Goal: Task Accomplishment & Management: Manage account settings

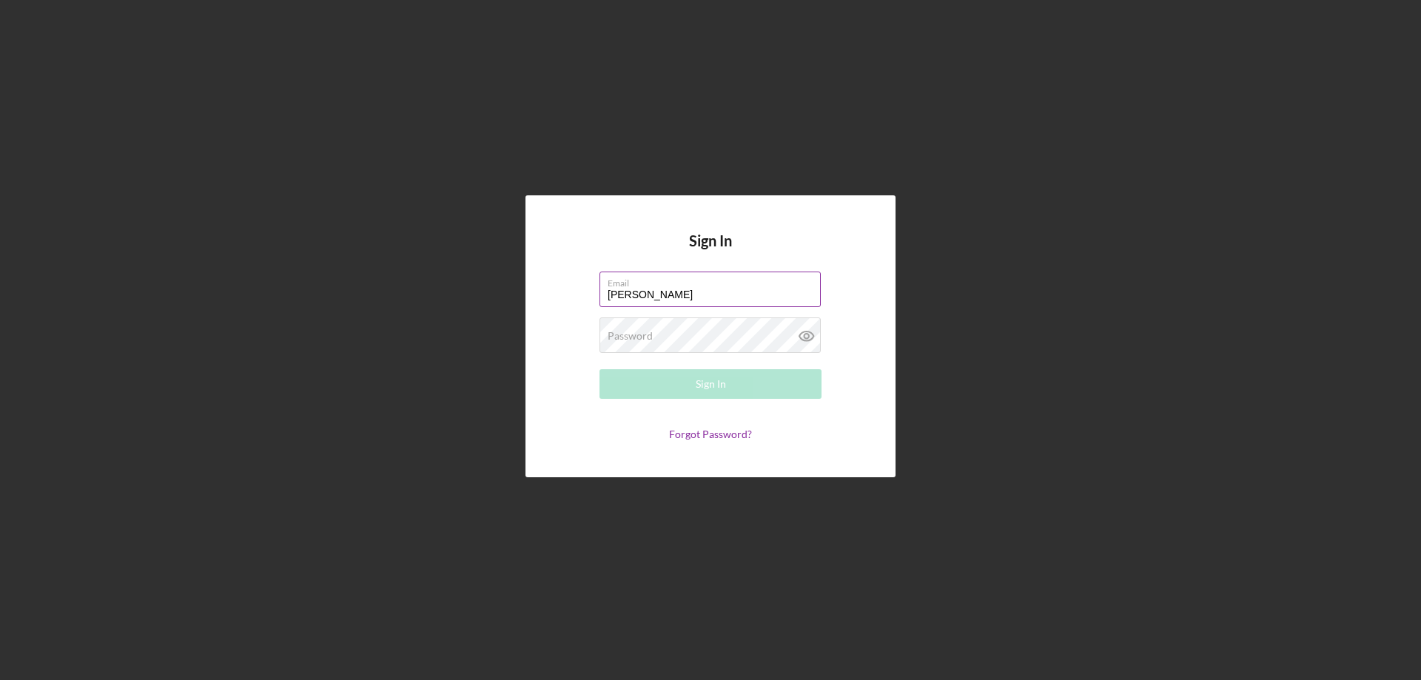
type input "[PERSON_NAME][EMAIL_ADDRESS][PERSON_NAME][DOMAIN_NAME]"
click at [651, 332] on label "Password" at bounding box center [630, 336] width 45 height 12
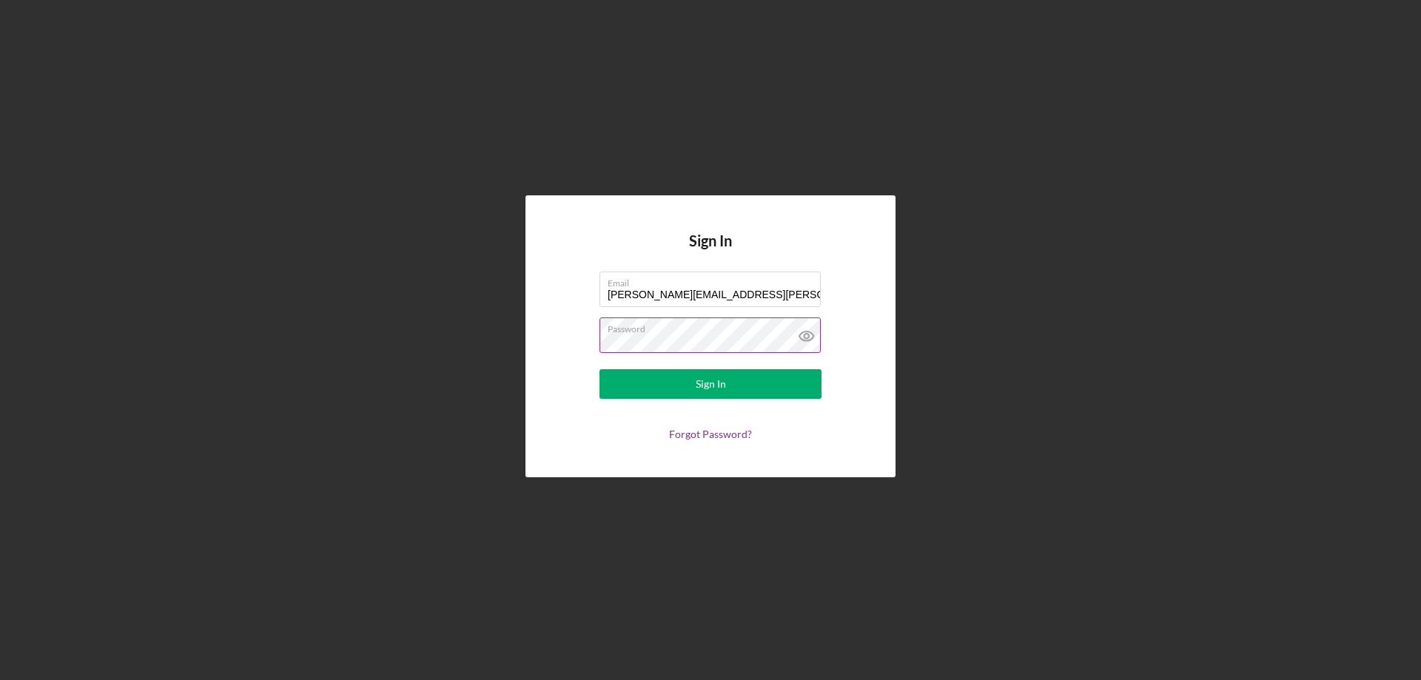
click at [600, 369] on button "Sign In" at bounding box center [711, 384] width 222 height 30
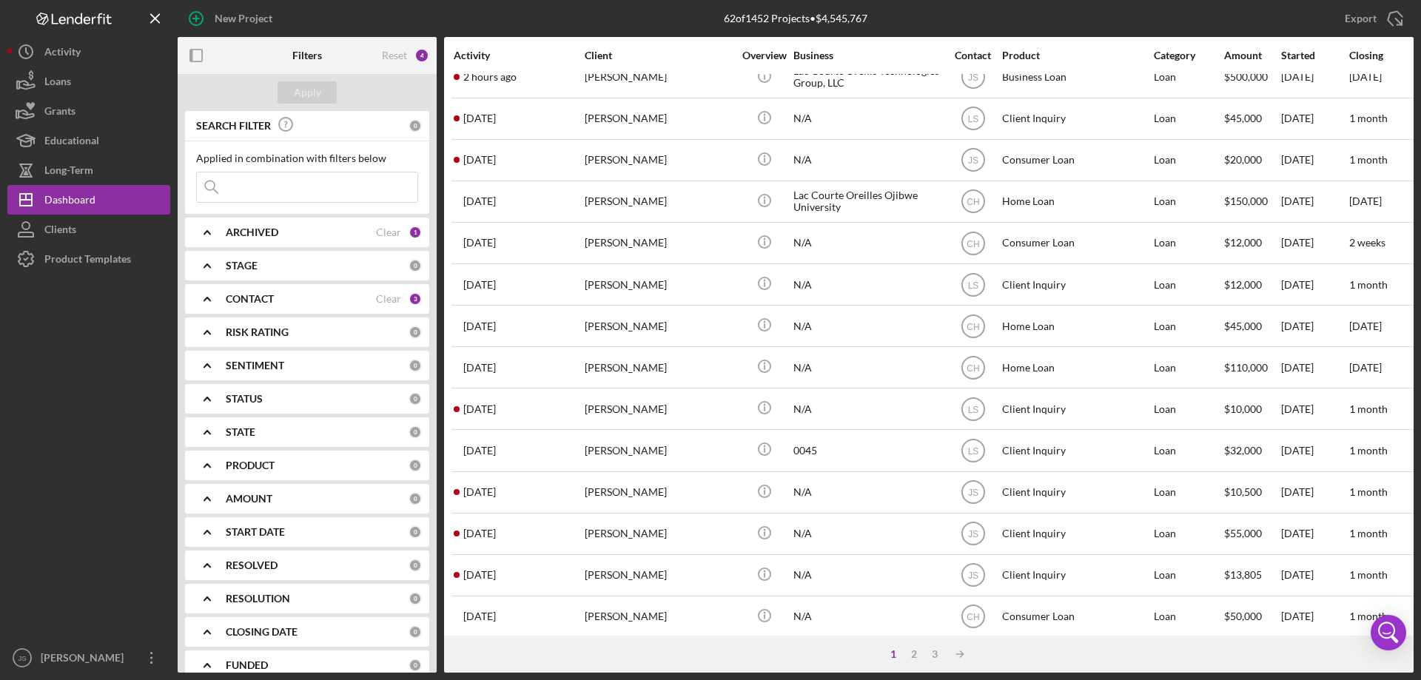
scroll to position [222, 0]
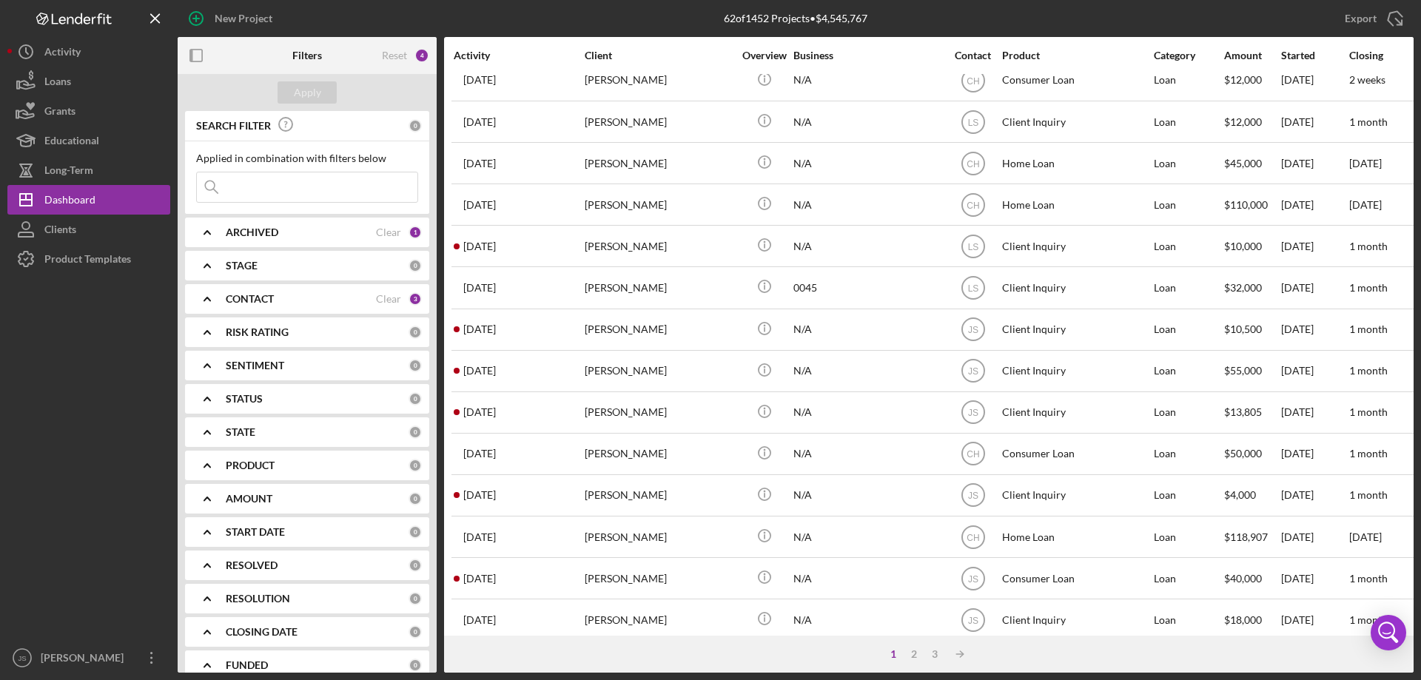
click at [208, 226] on icon "Icon/Expander" at bounding box center [207, 232] width 37 height 37
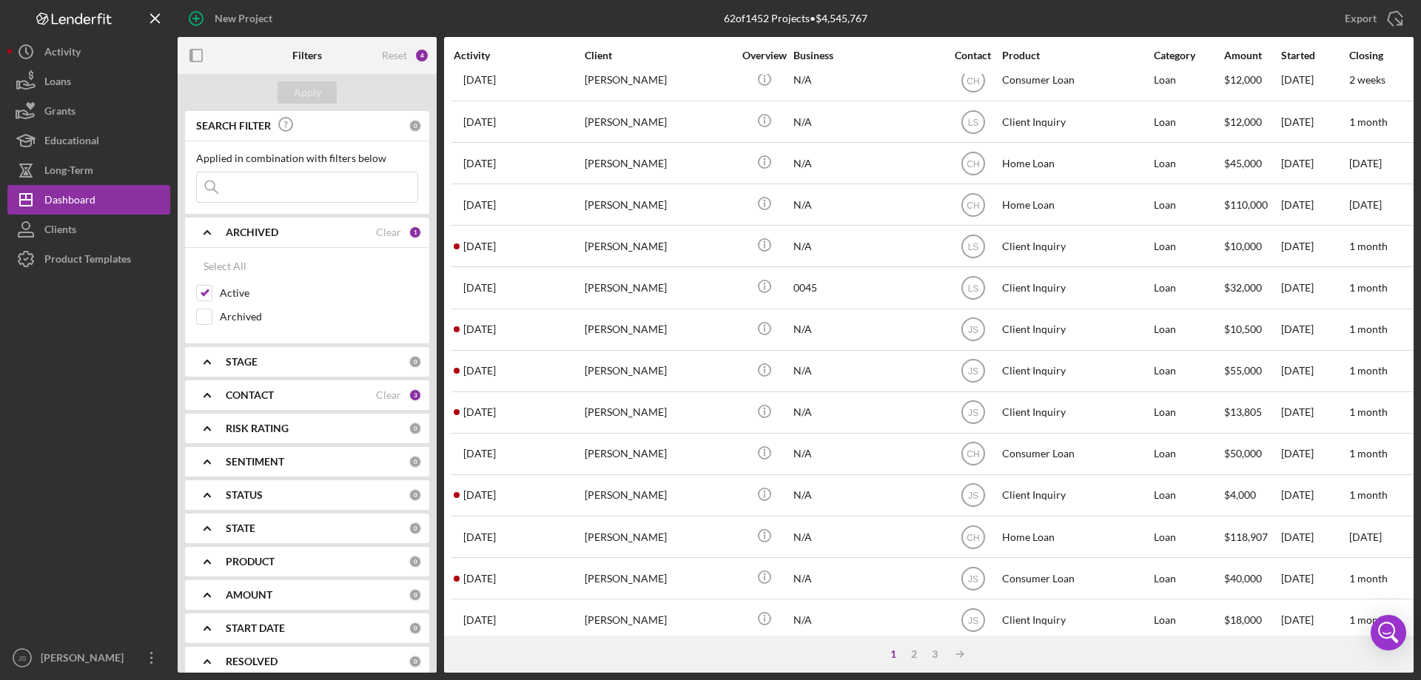
click at [209, 226] on icon "Icon/Expander" at bounding box center [207, 232] width 37 height 37
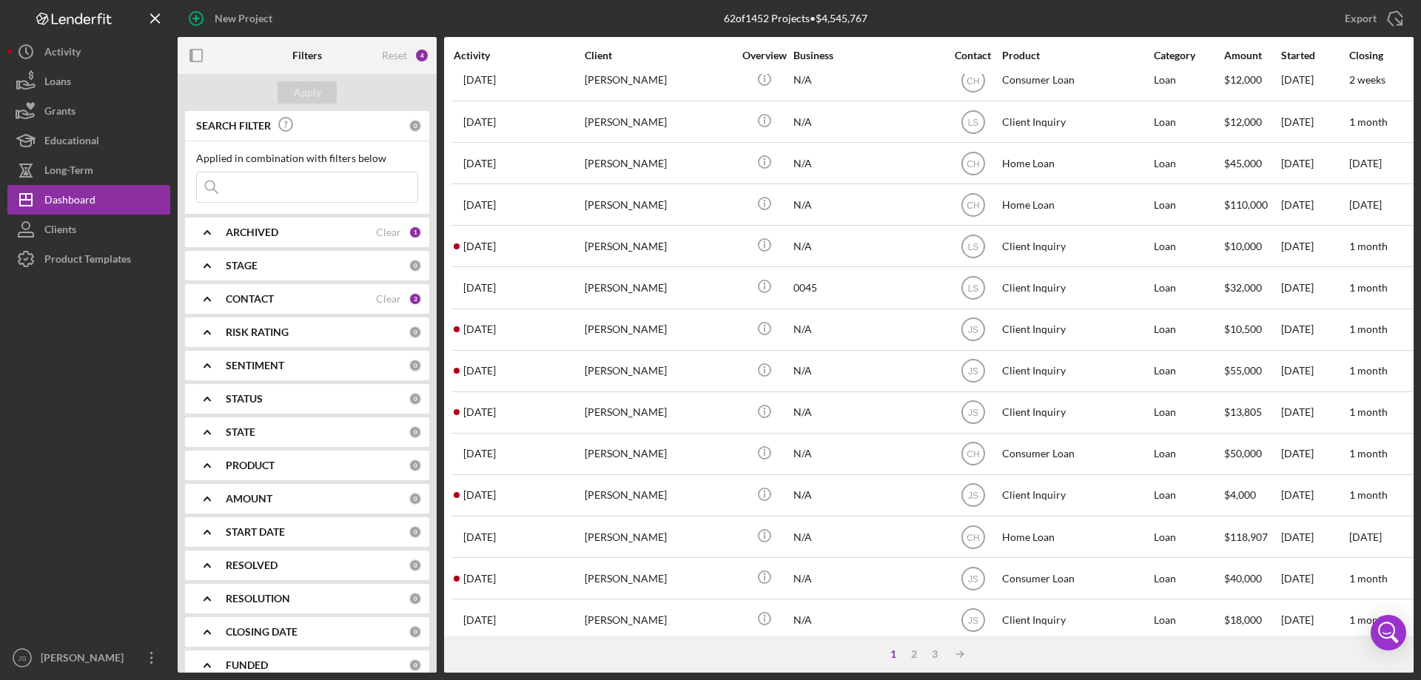
click at [212, 298] on icon "Icon/Expander" at bounding box center [207, 299] width 37 height 37
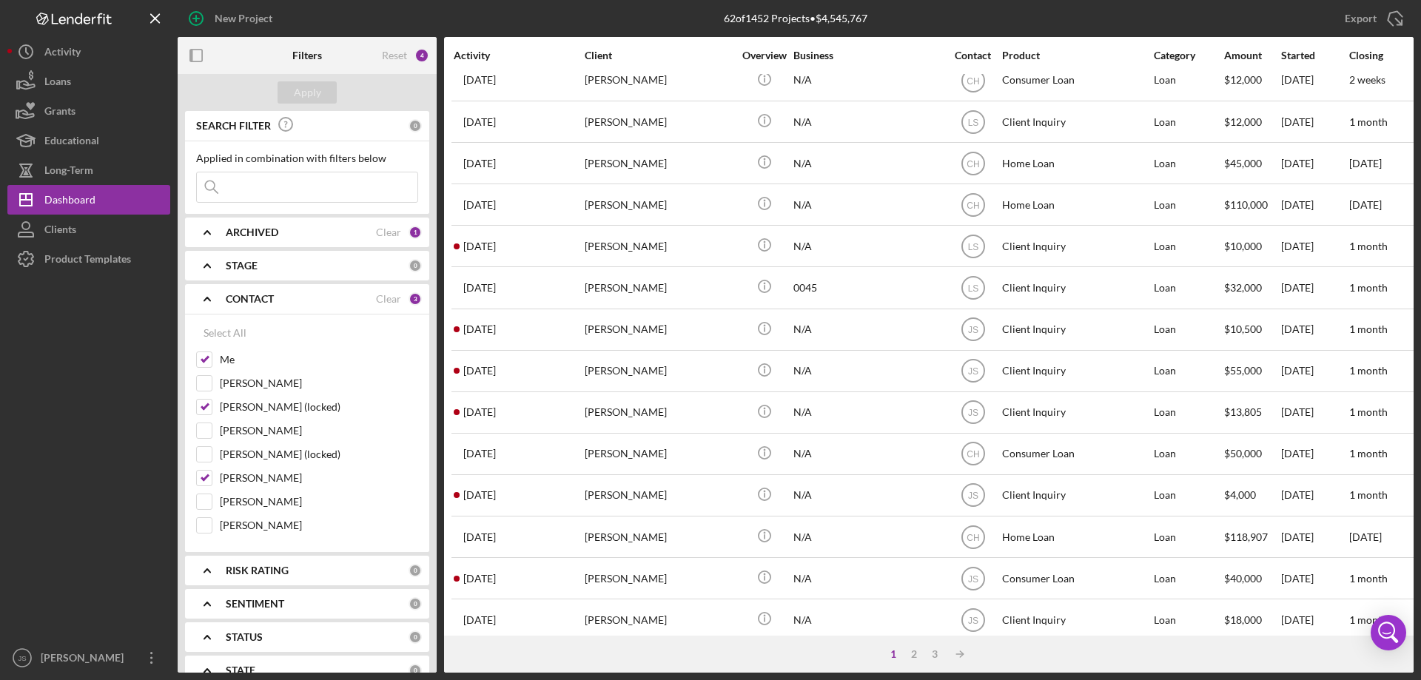
click at [205, 292] on icon "Icon/Expander" at bounding box center [207, 299] width 37 height 37
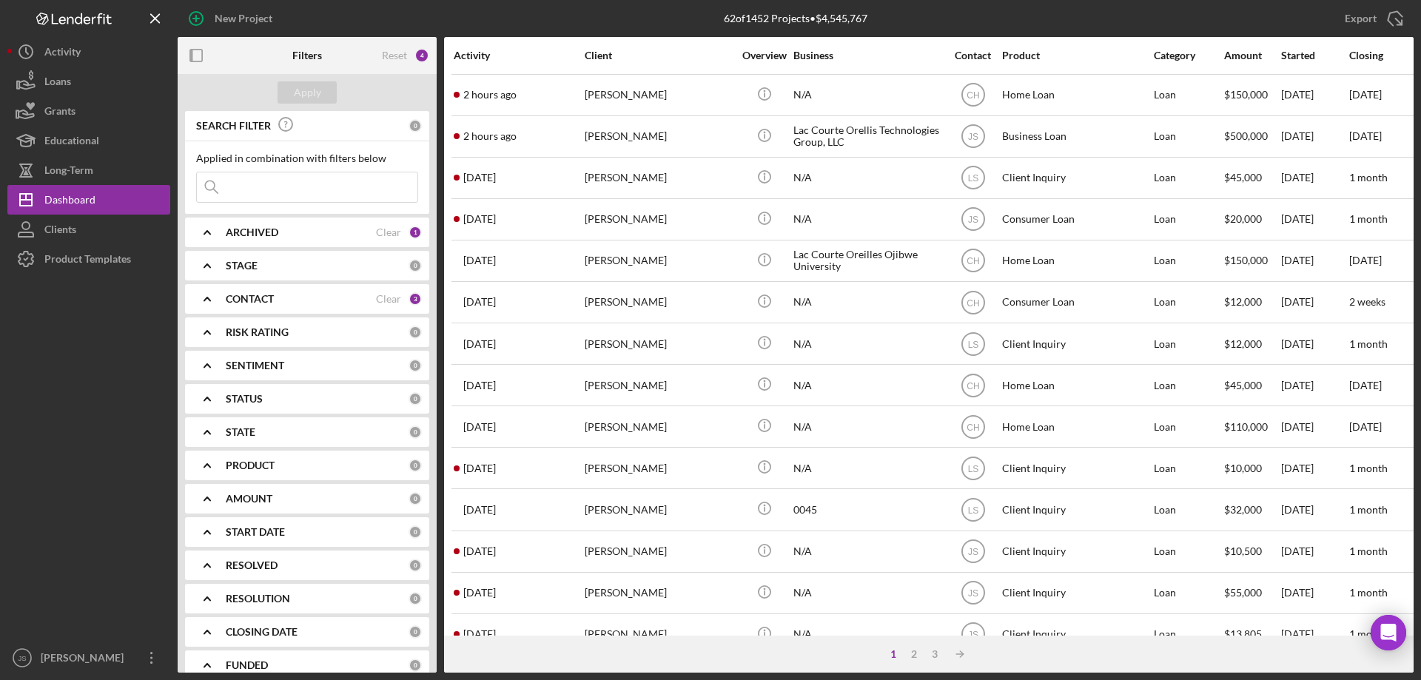
click at [269, 190] on input at bounding box center [307, 187] width 221 height 30
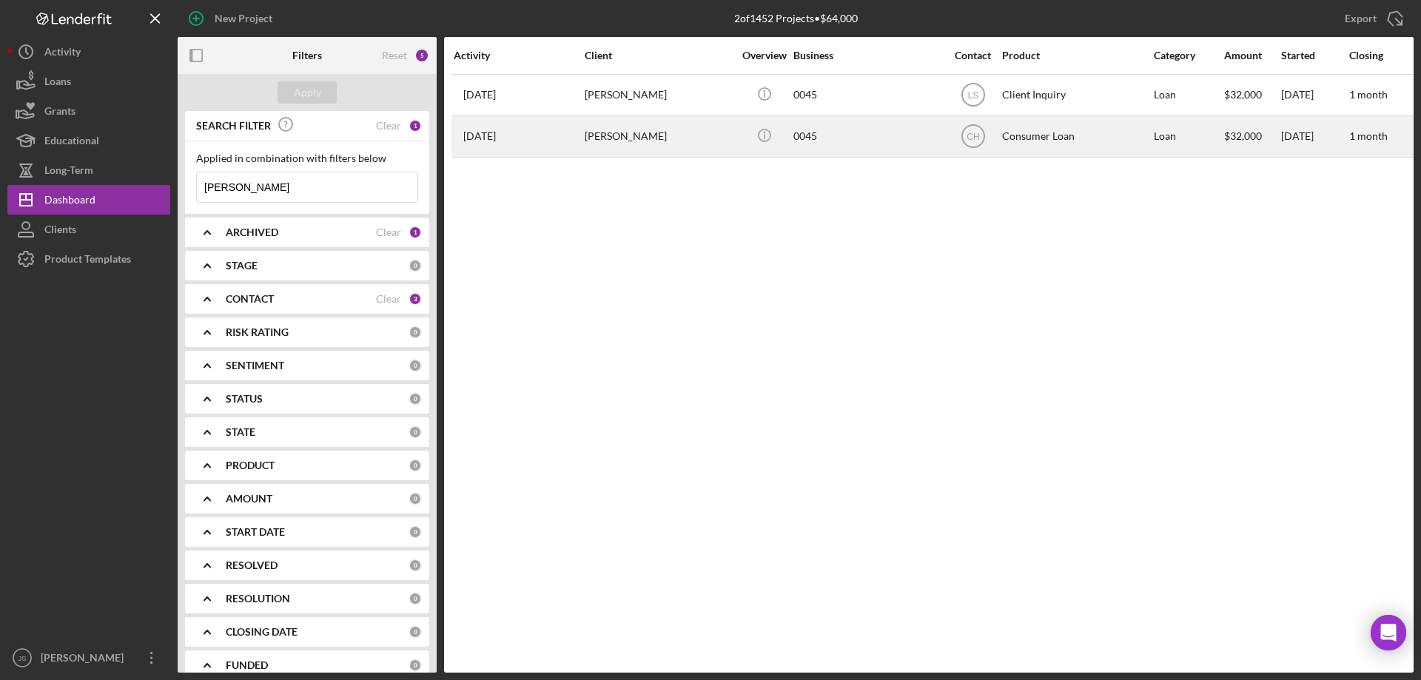
type input "[PERSON_NAME]"
click at [860, 138] on div "0045" at bounding box center [868, 136] width 148 height 39
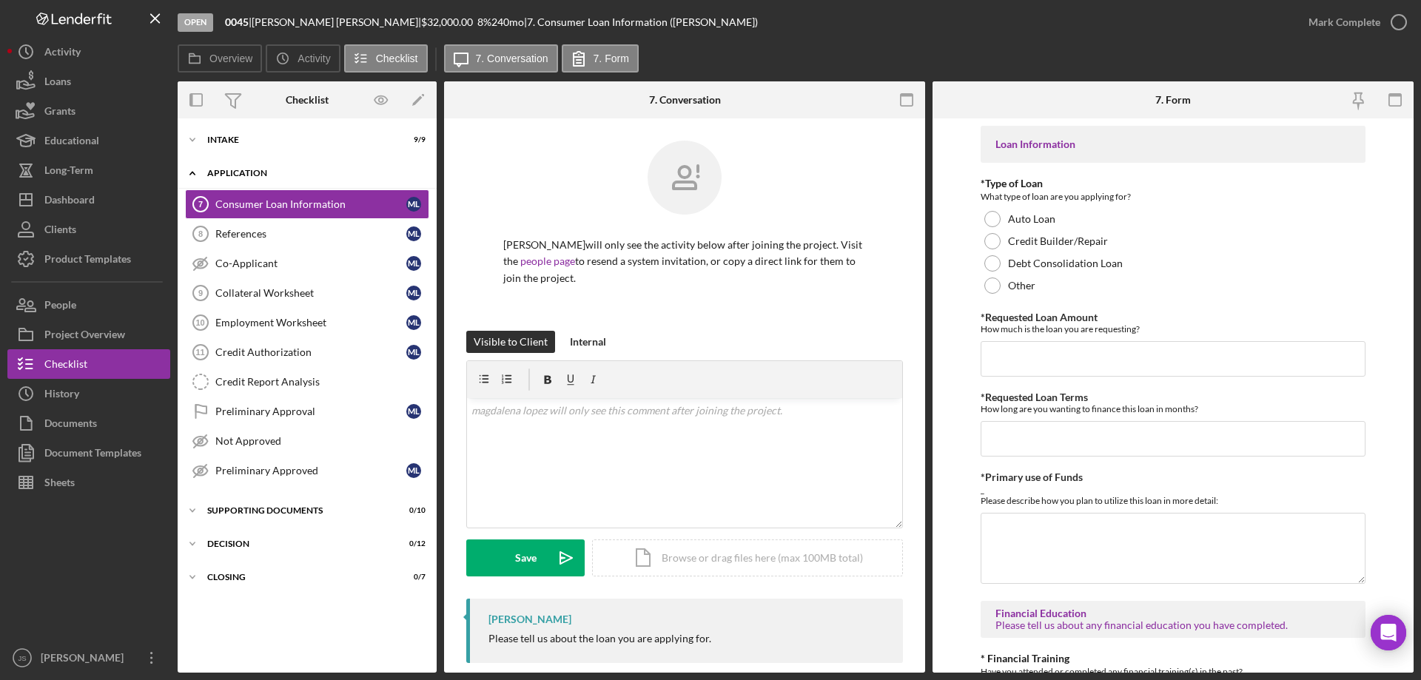
click at [190, 170] on icon "Icon/Expander" at bounding box center [193, 173] width 30 height 30
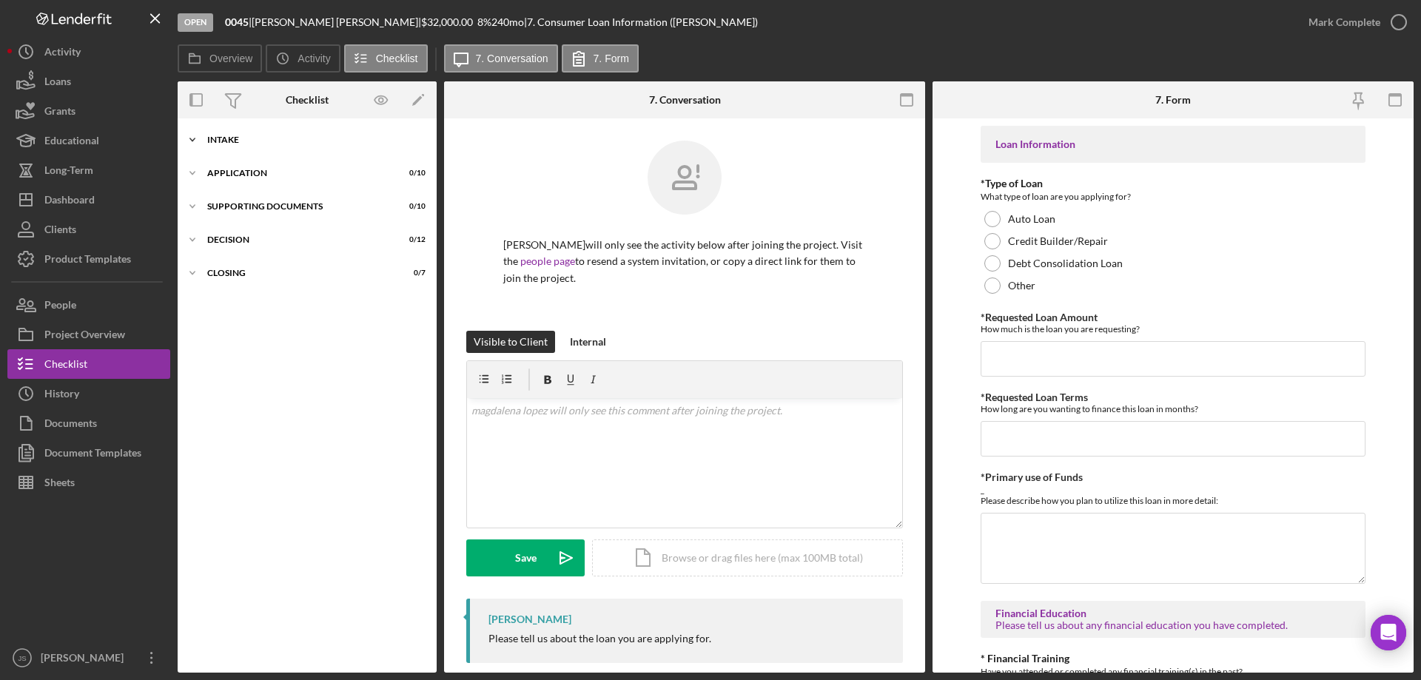
click at [195, 139] on icon "Icon/Expander" at bounding box center [193, 140] width 30 height 30
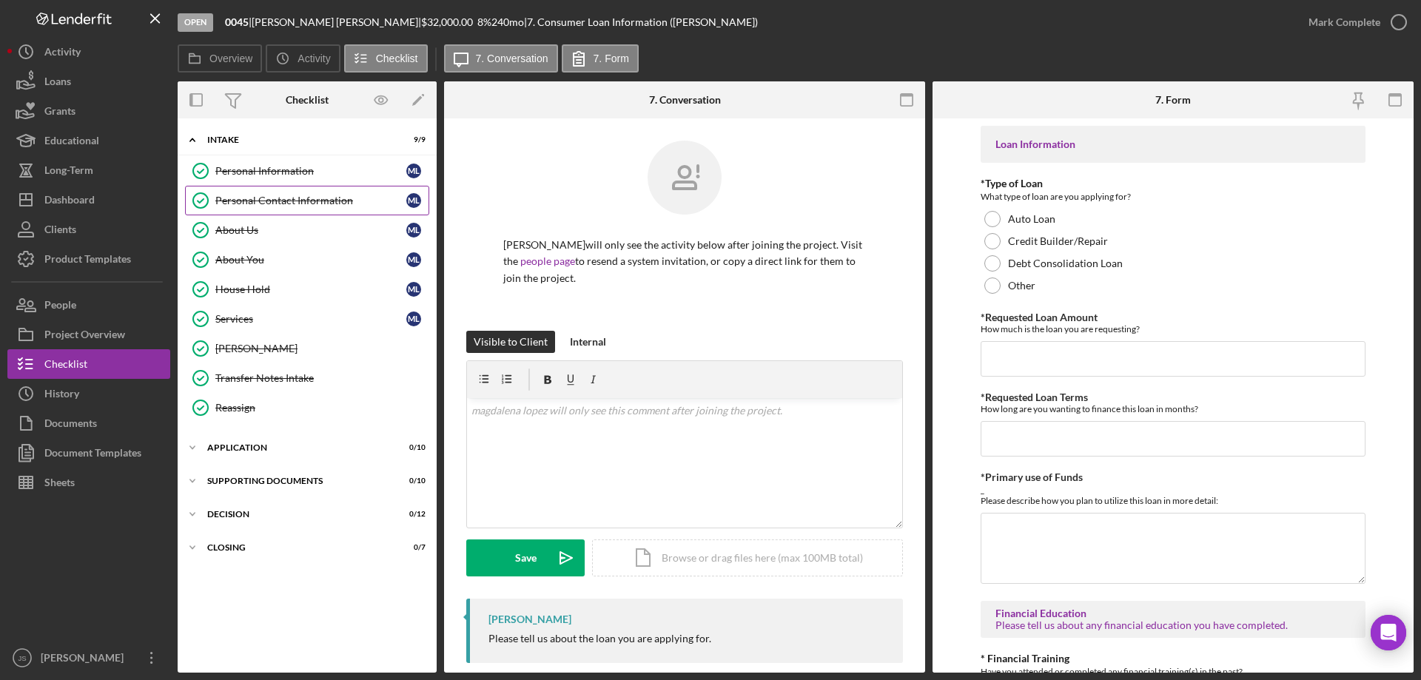
click at [298, 201] on div "Personal Contact Information" at bounding box center [310, 201] width 191 height 12
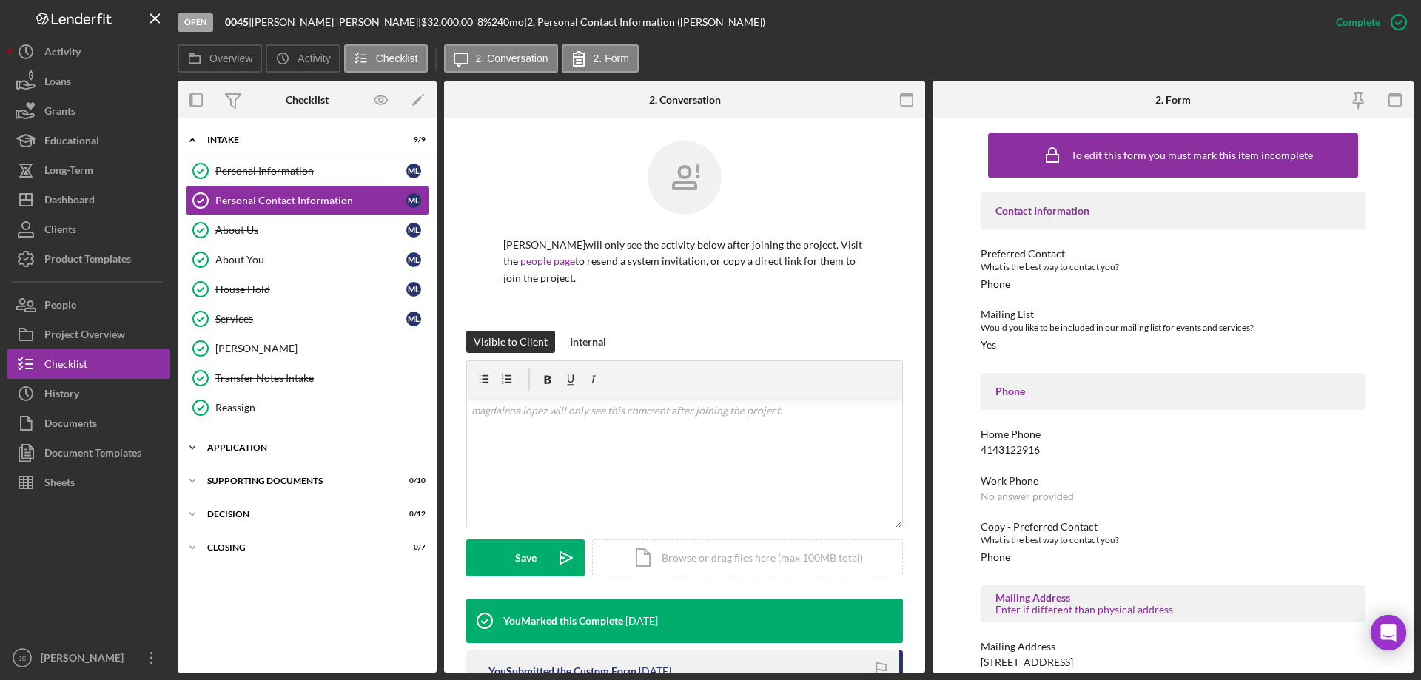
click at [192, 141] on polyline at bounding box center [192, 139] width 4 height 3
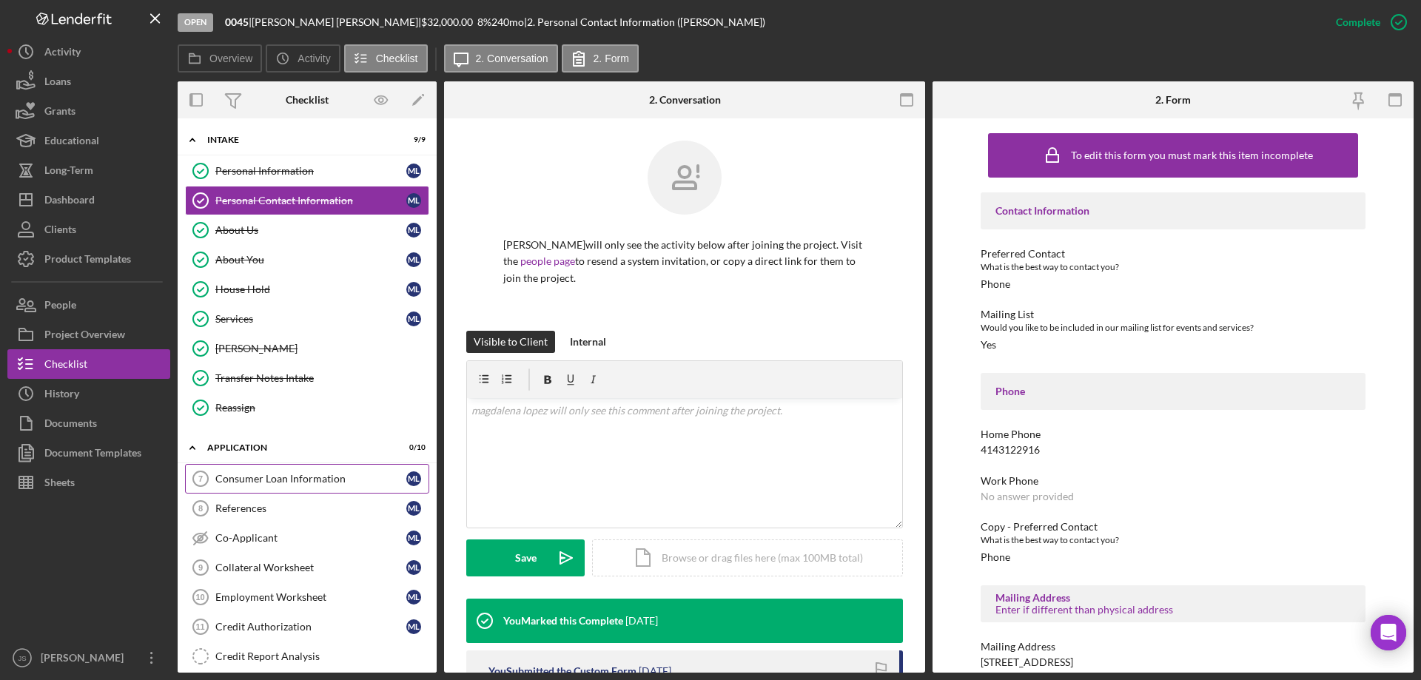
click at [245, 480] on div "Consumer Loan Information" at bounding box center [310, 479] width 191 height 12
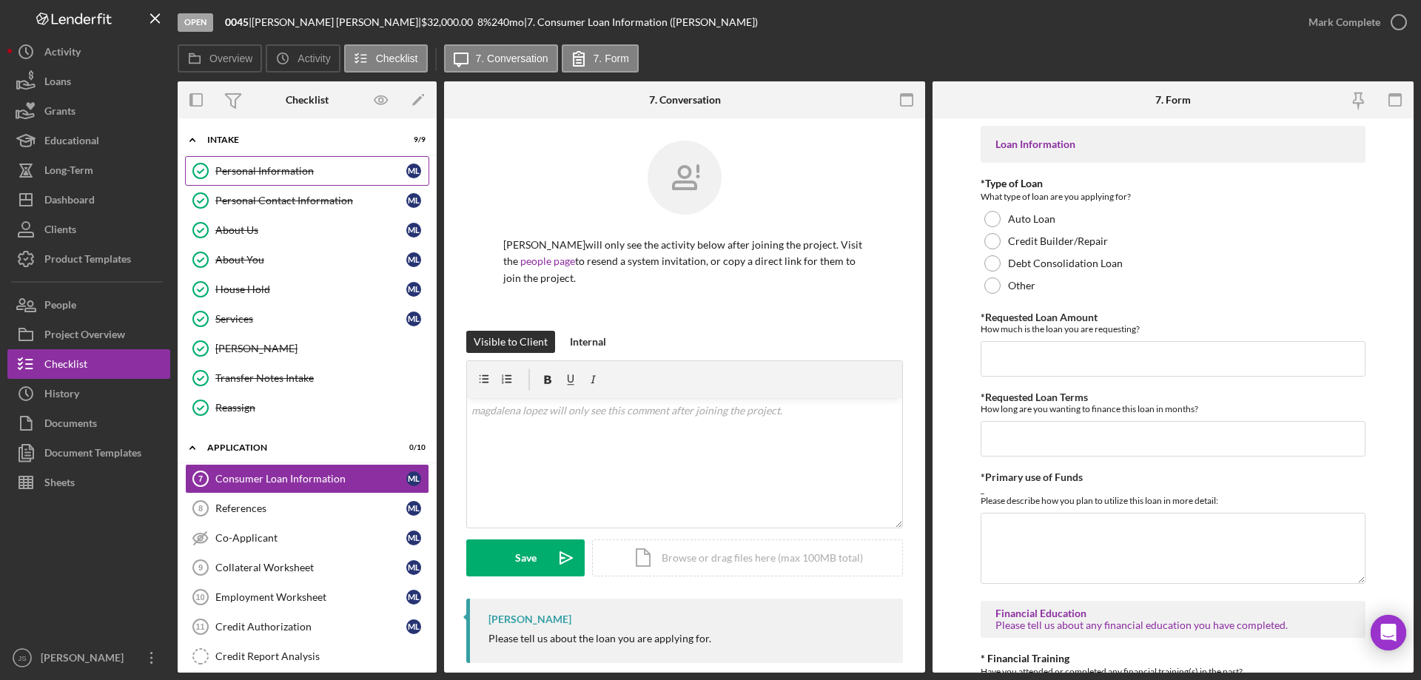
click at [280, 166] on div "Personal Information" at bounding box center [310, 171] width 191 height 12
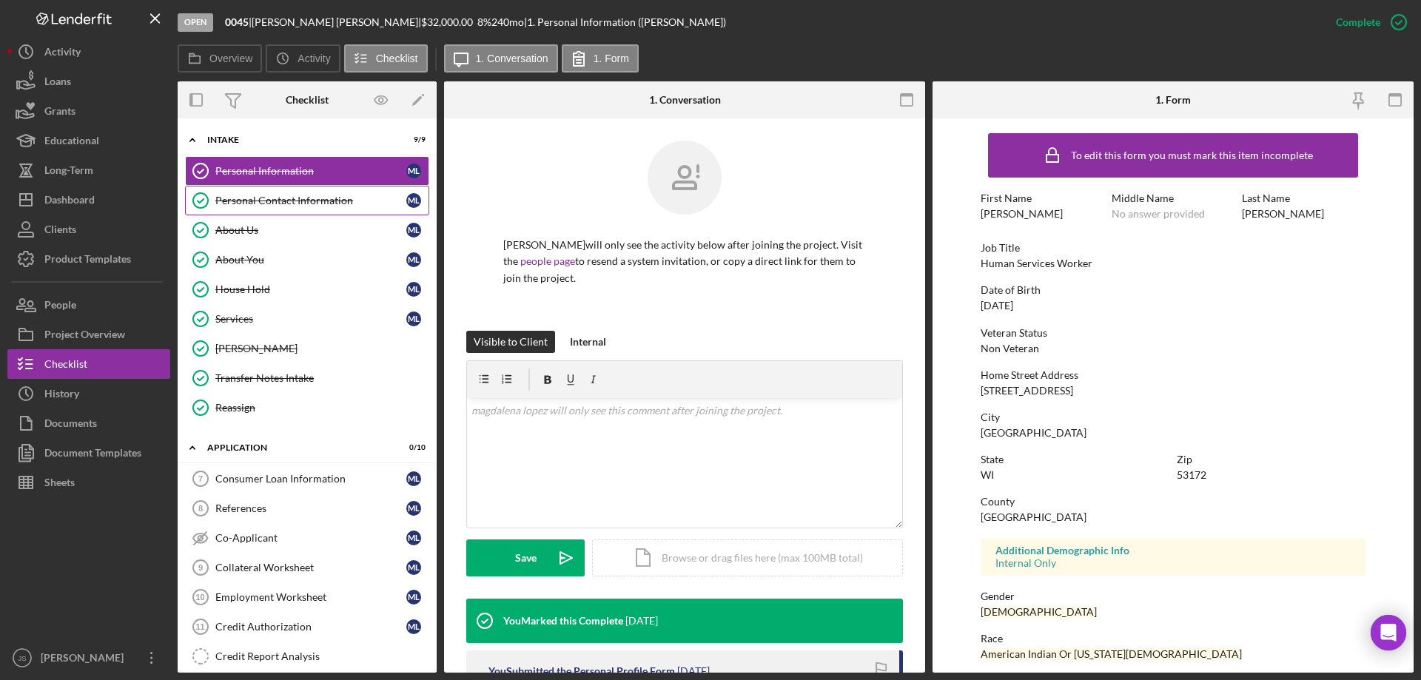
click at [277, 195] on div "Personal Contact Information" at bounding box center [310, 201] width 191 height 12
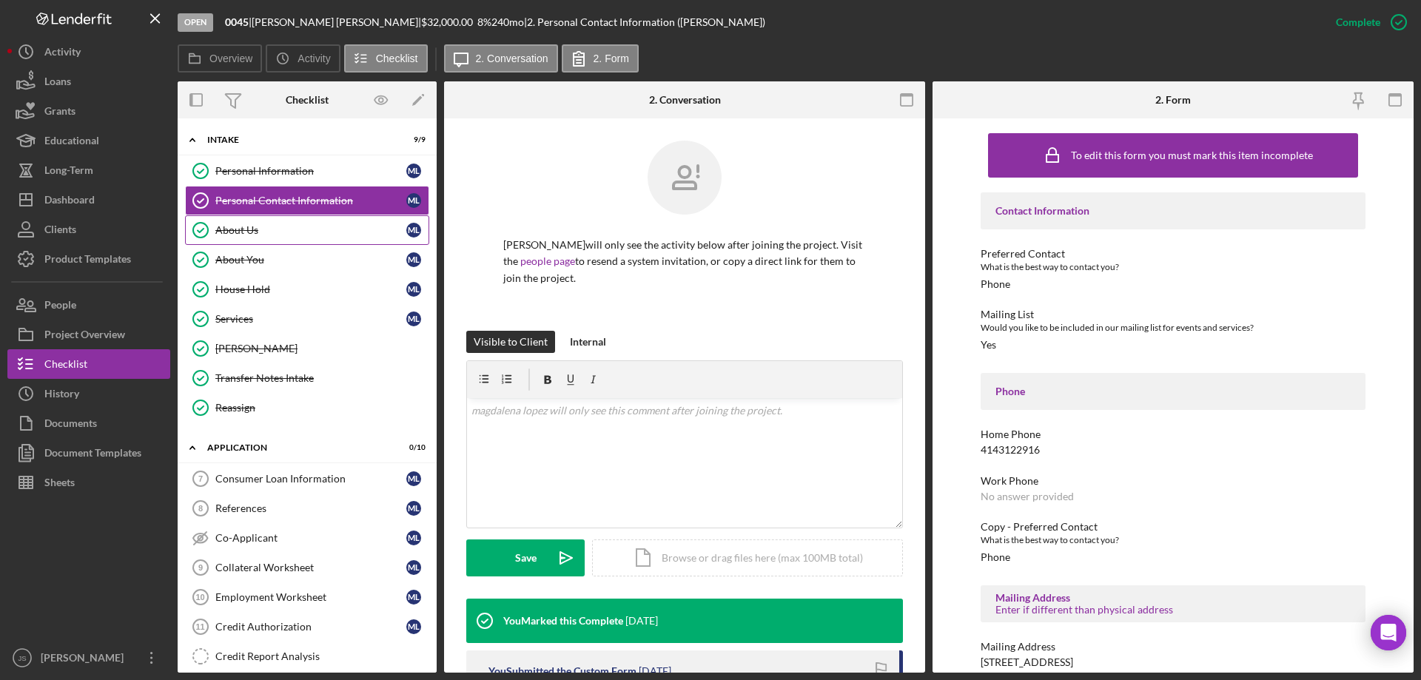
click at [244, 227] on div "About Us" at bounding box center [310, 230] width 191 height 12
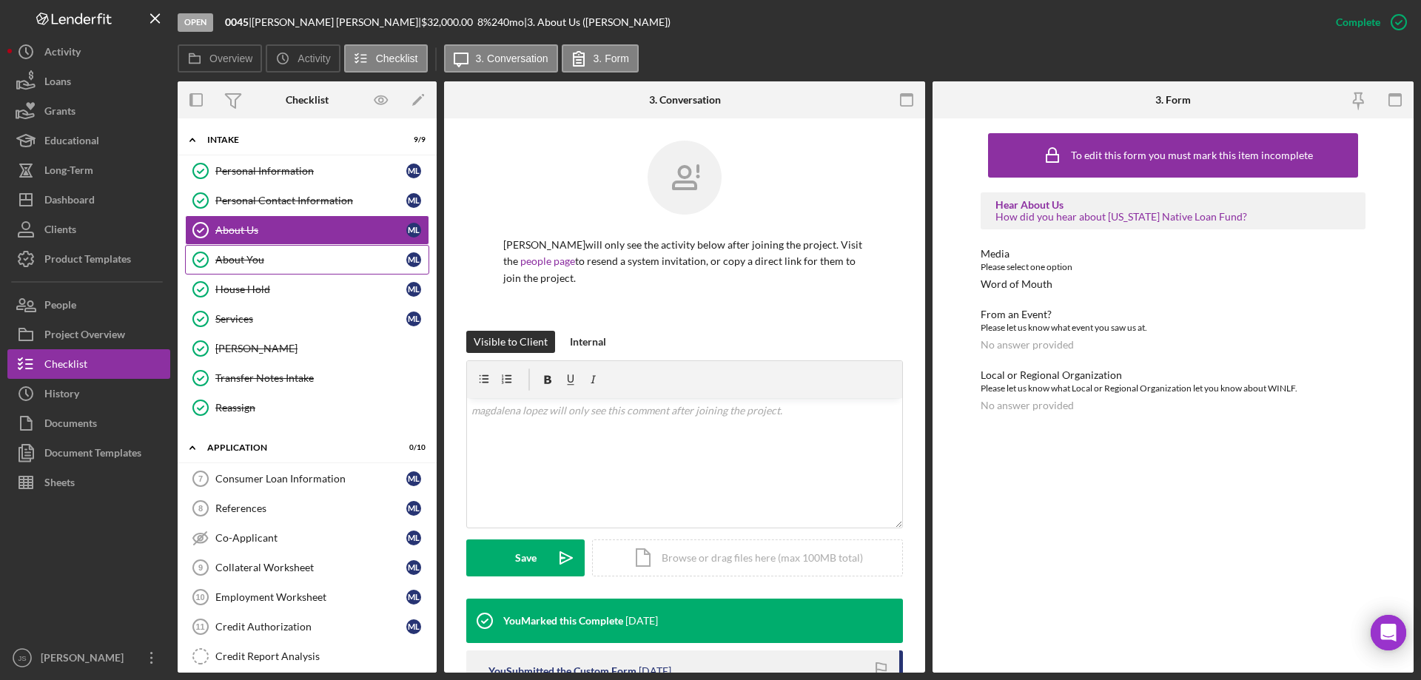
click at [246, 255] on div "About You" at bounding box center [310, 260] width 191 height 12
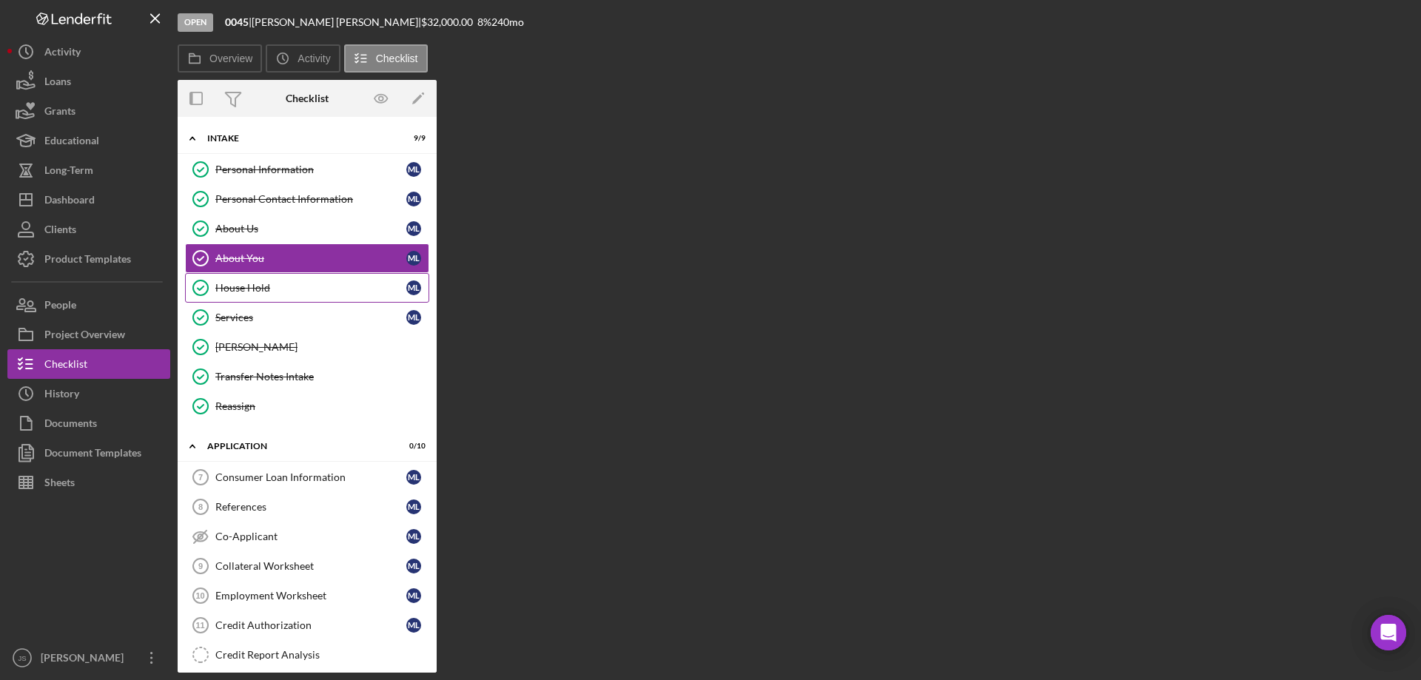
click at [247, 284] on div "House Hold" at bounding box center [310, 288] width 191 height 12
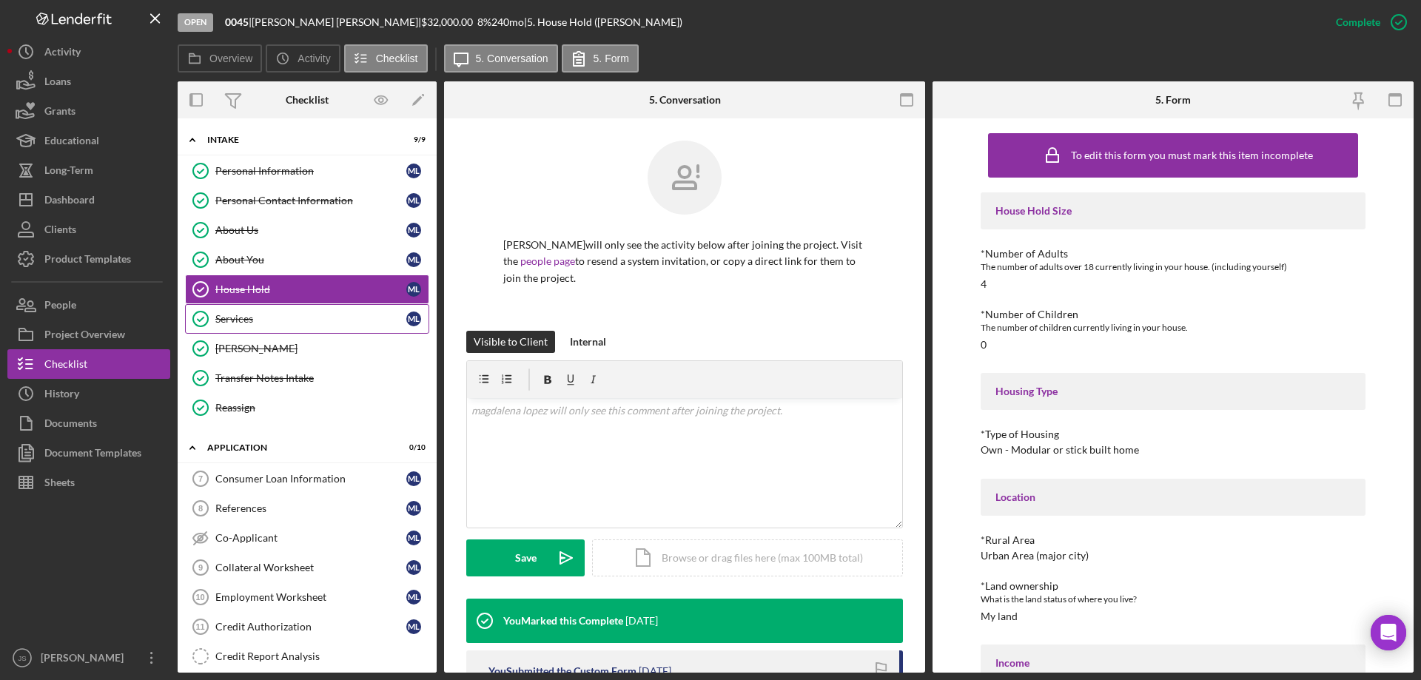
click at [241, 315] on div "Services" at bounding box center [310, 319] width 191 height 12
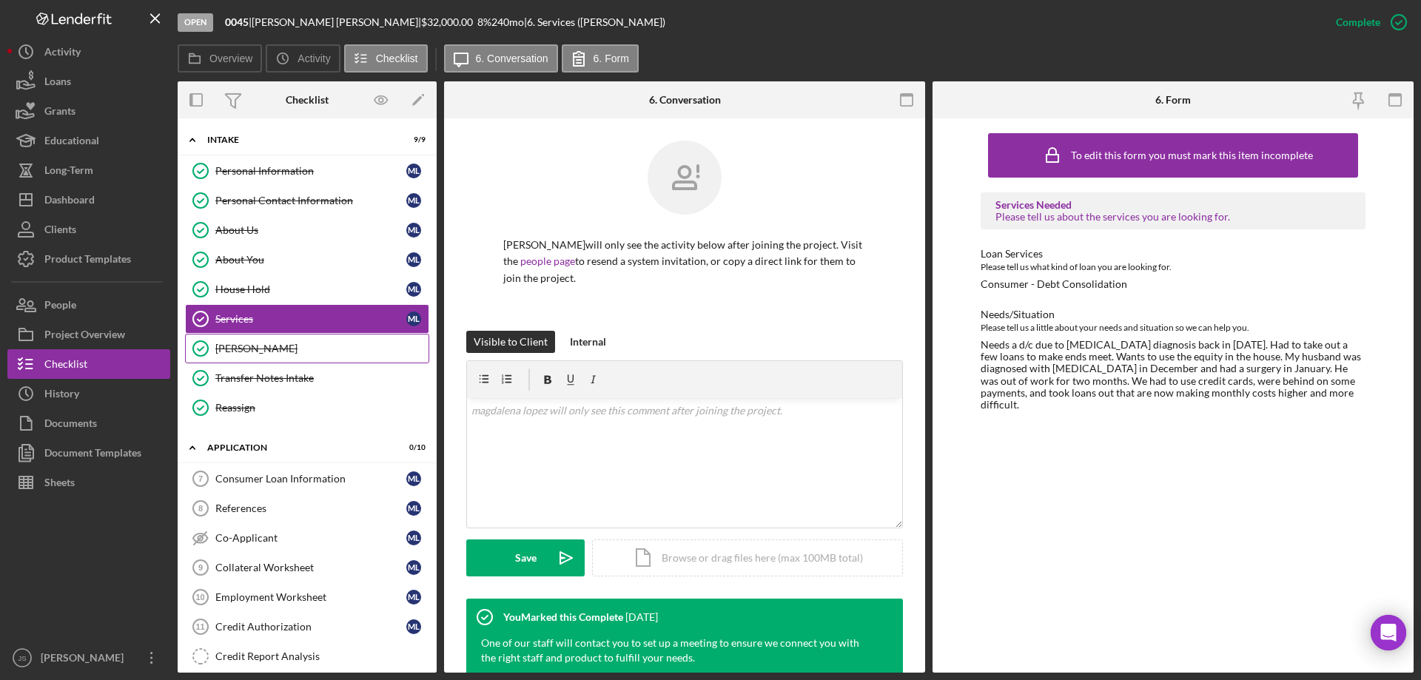
click at [232, 353] on div "[PERSON_NAME]" at bounding box center [321, 349] width 213 height 12
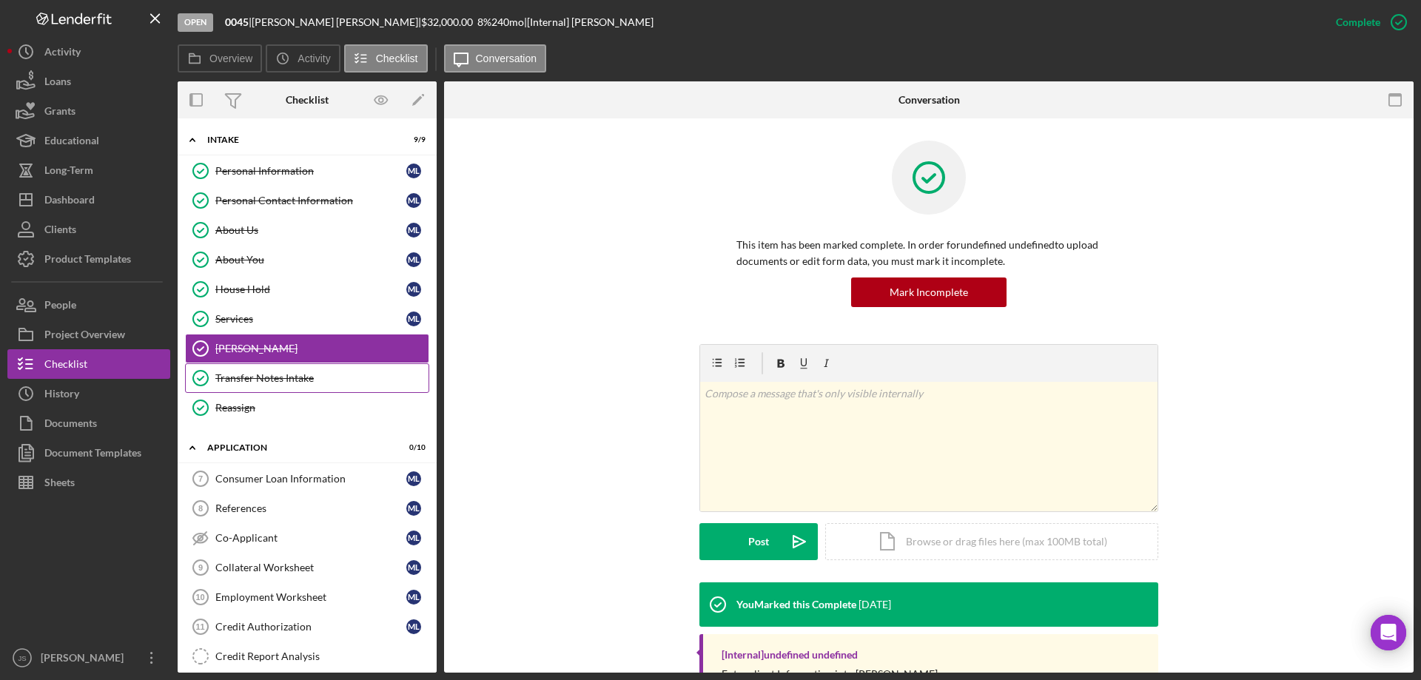
click at [243, 370] on link "Transfer Notes Intake Transfer Notes Intake" at bounding box center [307, 379] width 244 height 30
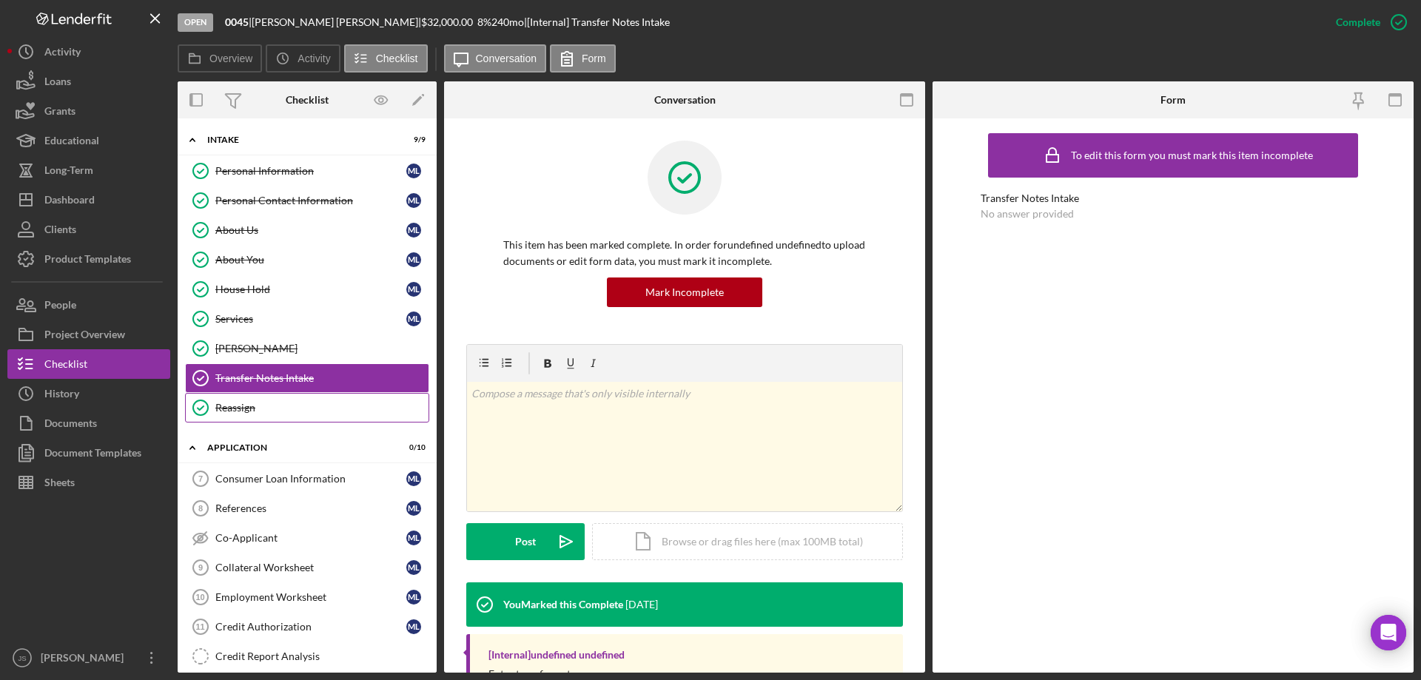
drag, startPoint x: 226, startPoint y: 408, endPoint x: 312, endPoint y: 416, distance: 87.0
click at [227, 408] on div "Reassign" at bounding box center [321, 408] width 213 height 12
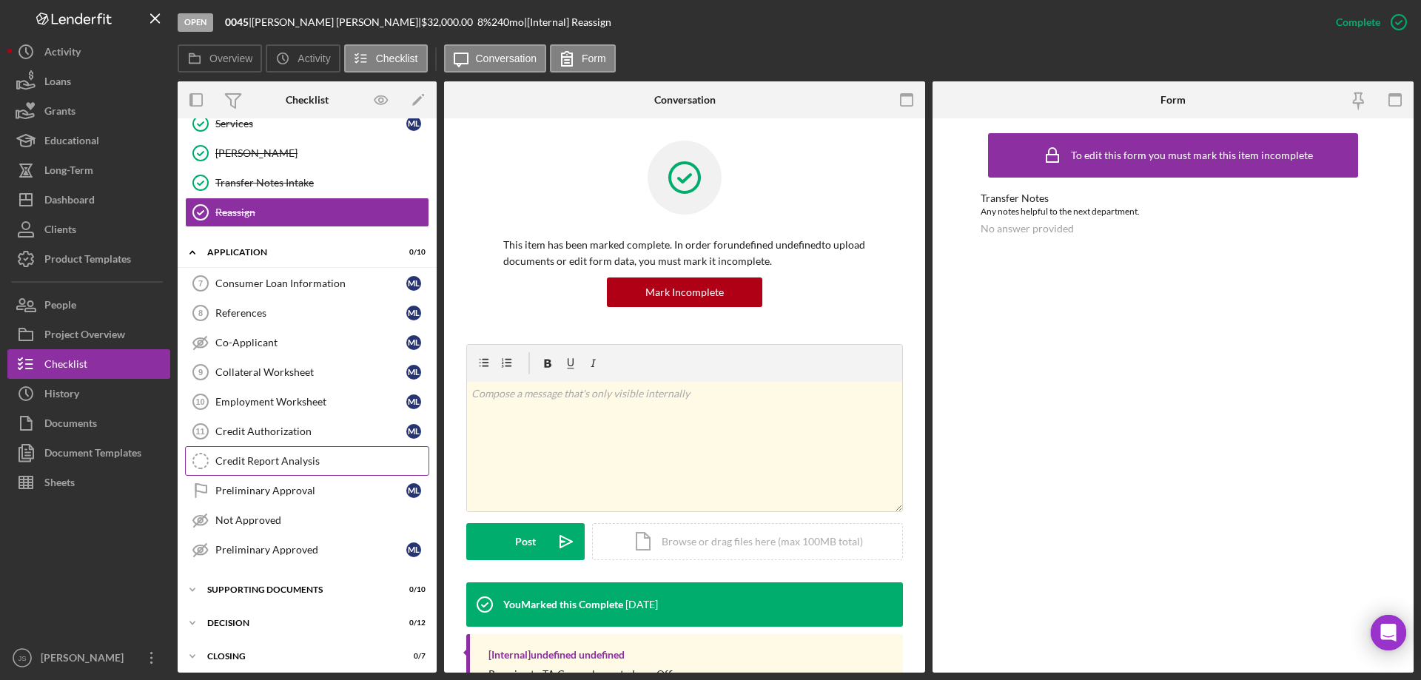
scroll to position [202, 0]
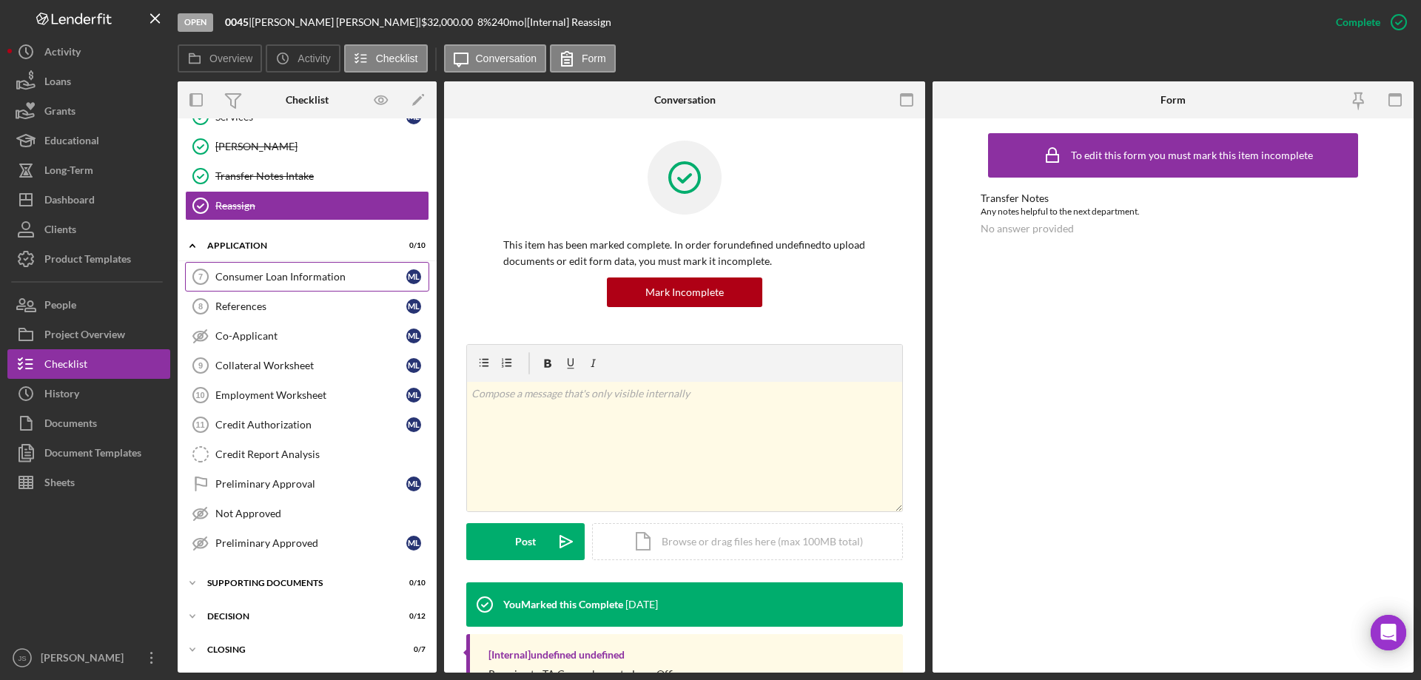
click at [241, 276] on div "Consumer Loan Information" at bounding box center [310, 277] width 191 height 12
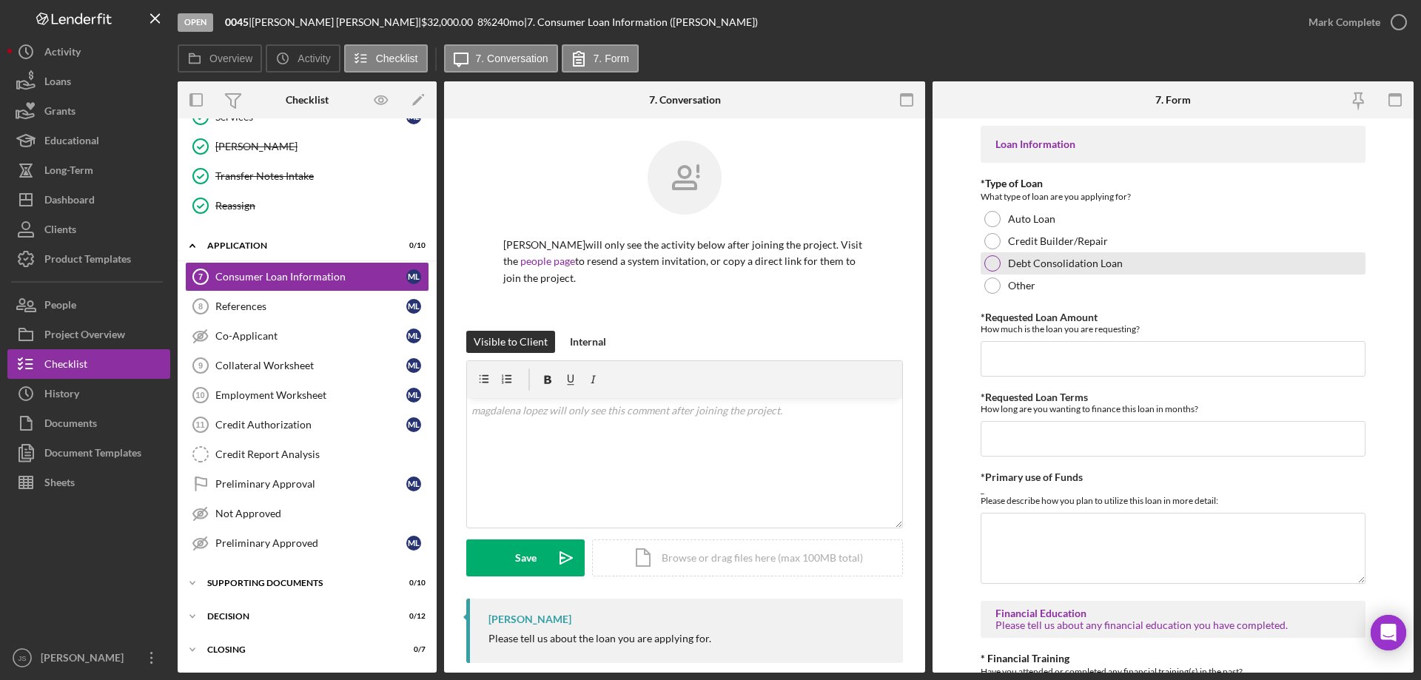
click at [989, 264] on div at bounding box center [993, 263] width 16 height 16
click at [1009, 364] on input "*Requested Loan Amount" at bounding box center [1173, 359] width 385 height 36
type input "$32,000"
click at [1018, 446] on input "*Requested Loan Terms" at bounding box center [1173, 439] width 385 height 36
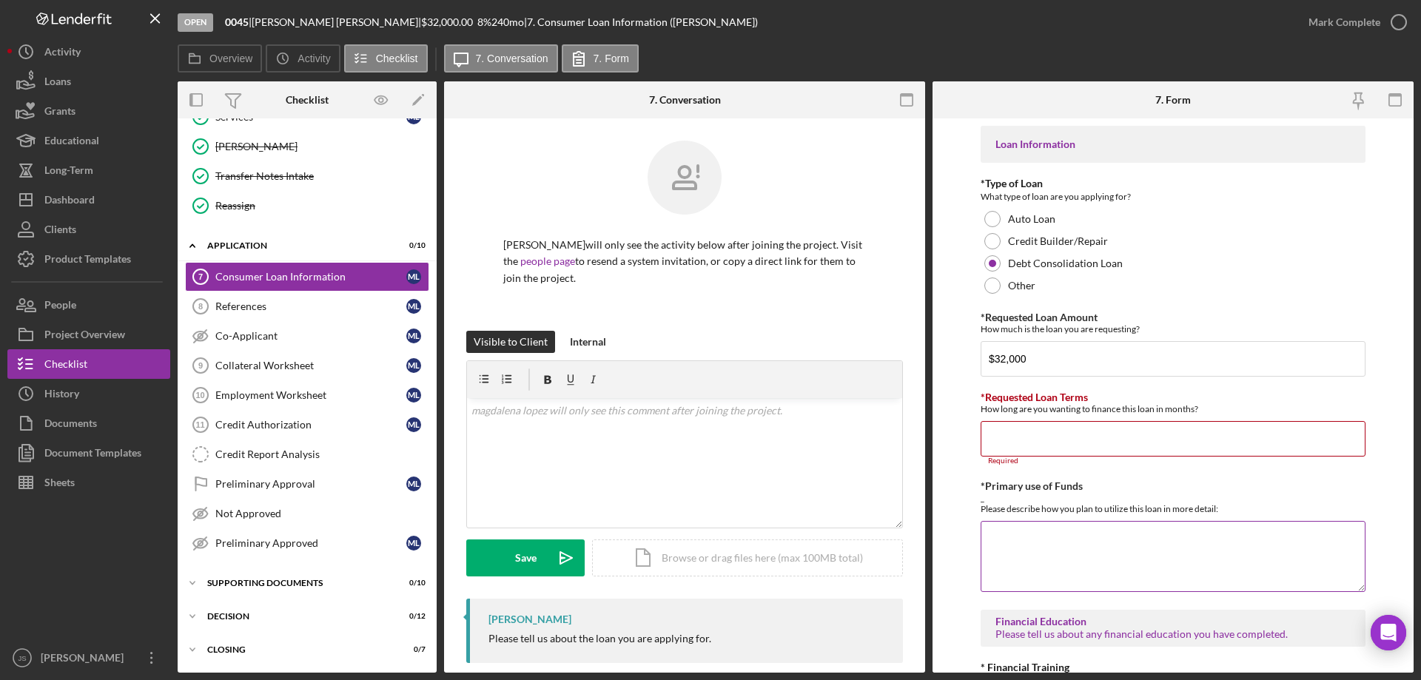
click at [1041, 537] on textarea "*Primary use of Funds" at bounding box center [1173, 556] width 385 height 71
click at [1029, 438] on input "*Requested Loan Terms" at bounding box center [1173, 439] width 385 height 36
type input "72"
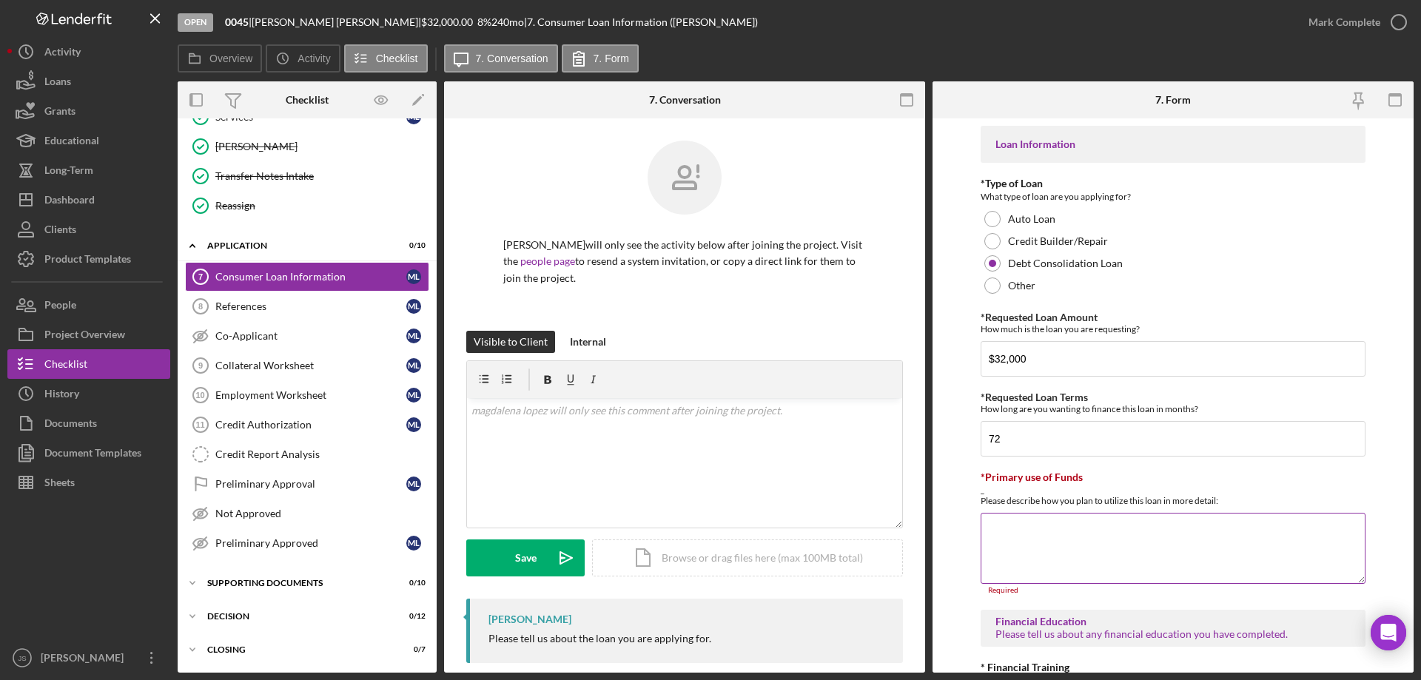
click at [1034, 558] on textarea "*Primary use of Funds" at bounding box center [1173, 548] width 385 height 71
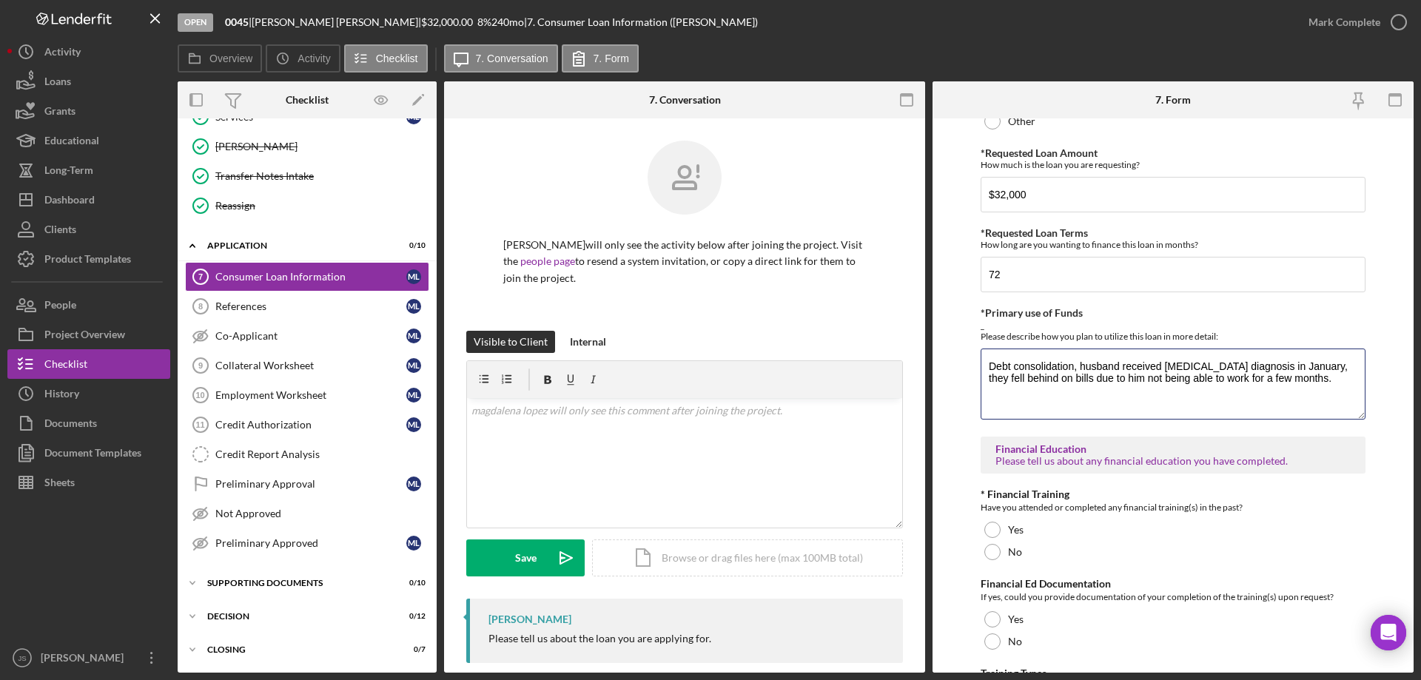
scroll to position [370, 0]
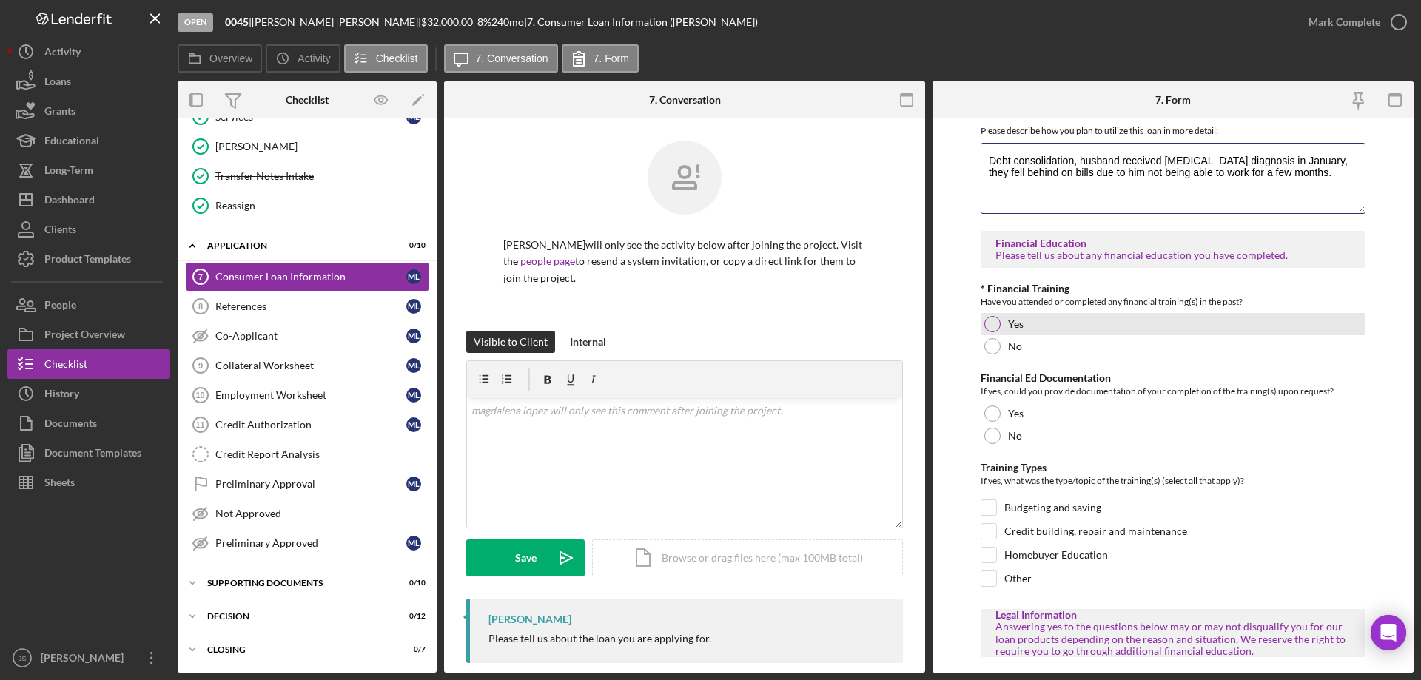
type textarea "Debt consolidation, husband received [MEDICAL_DATA] diagnosis in January, they …"
click at [993, 324] on div at bounding box center [993, 324] width 16 height 16
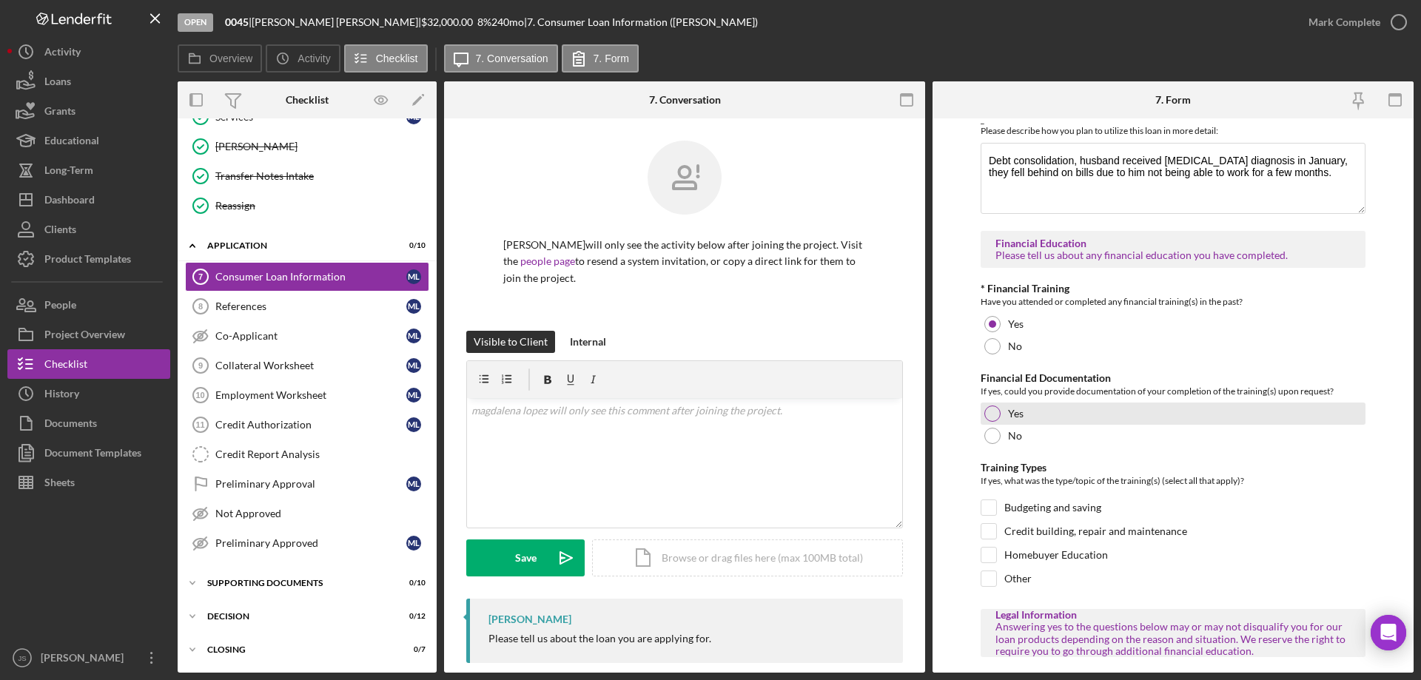
click at [994, 412] on div at bounding box center [993, 414] width 16 height 16
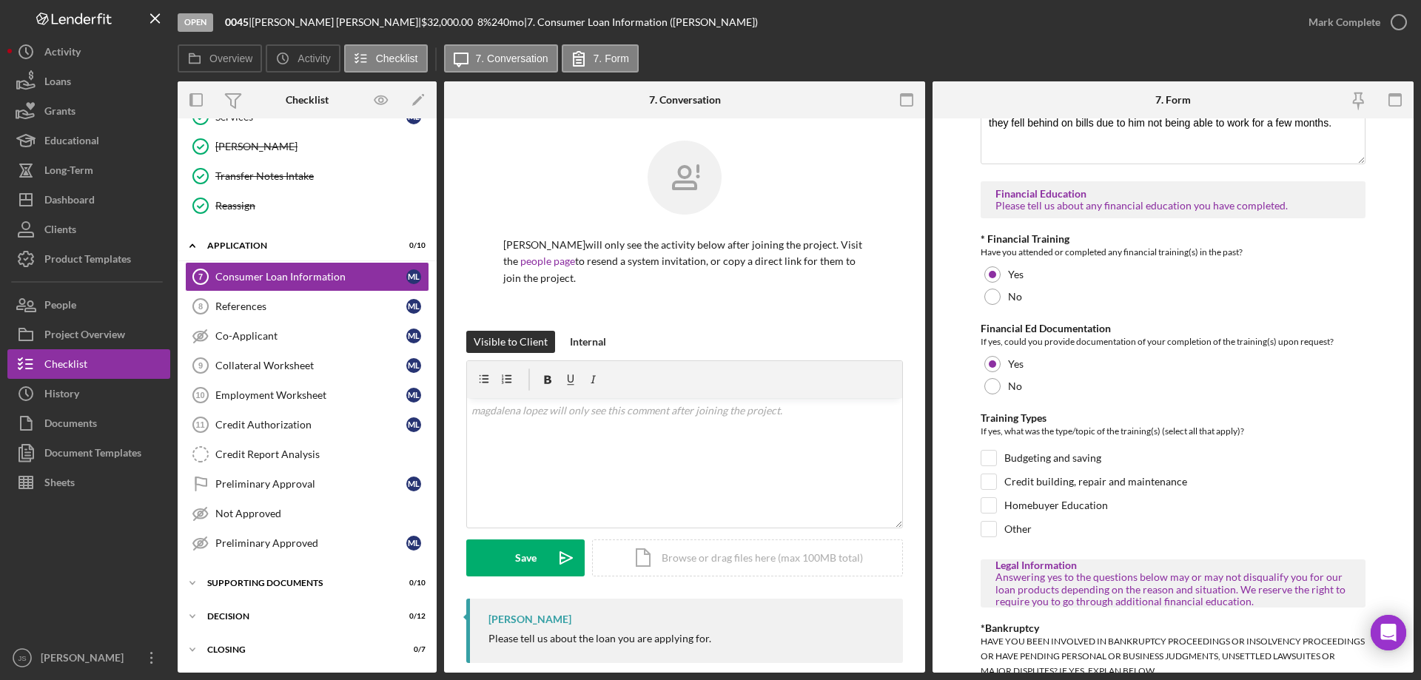
scroll to position [518, 0]
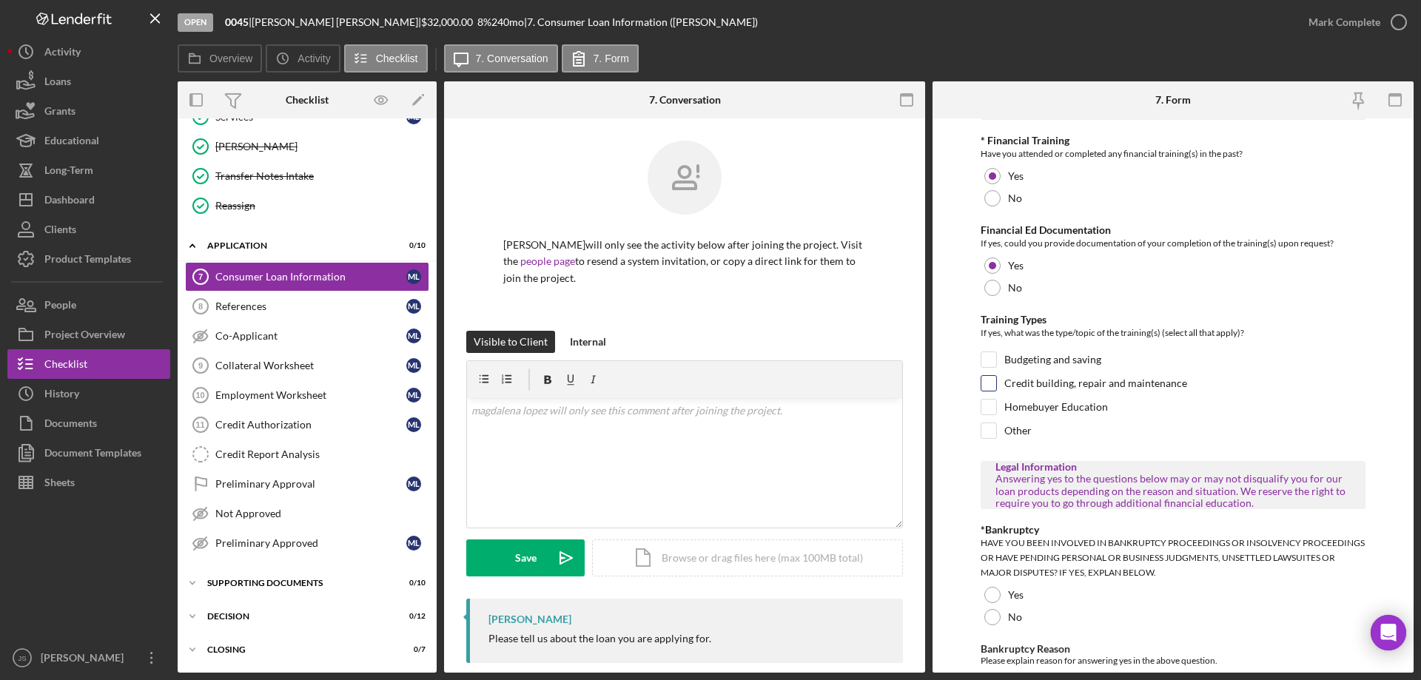
click at [989, 383] on input "Credit building, repair and maintenance" at bounding box center [989, 383] width 15 height 15
checkbox input "true"
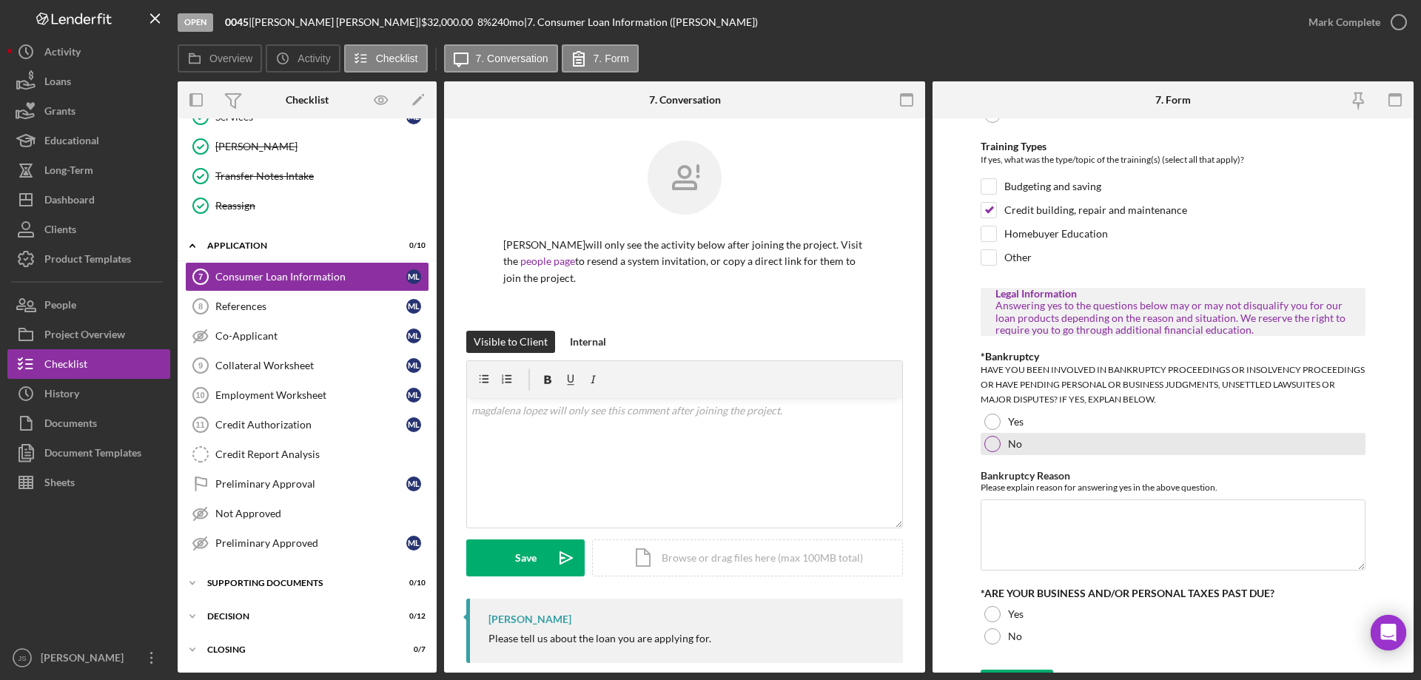
scroll to position [721, 0]
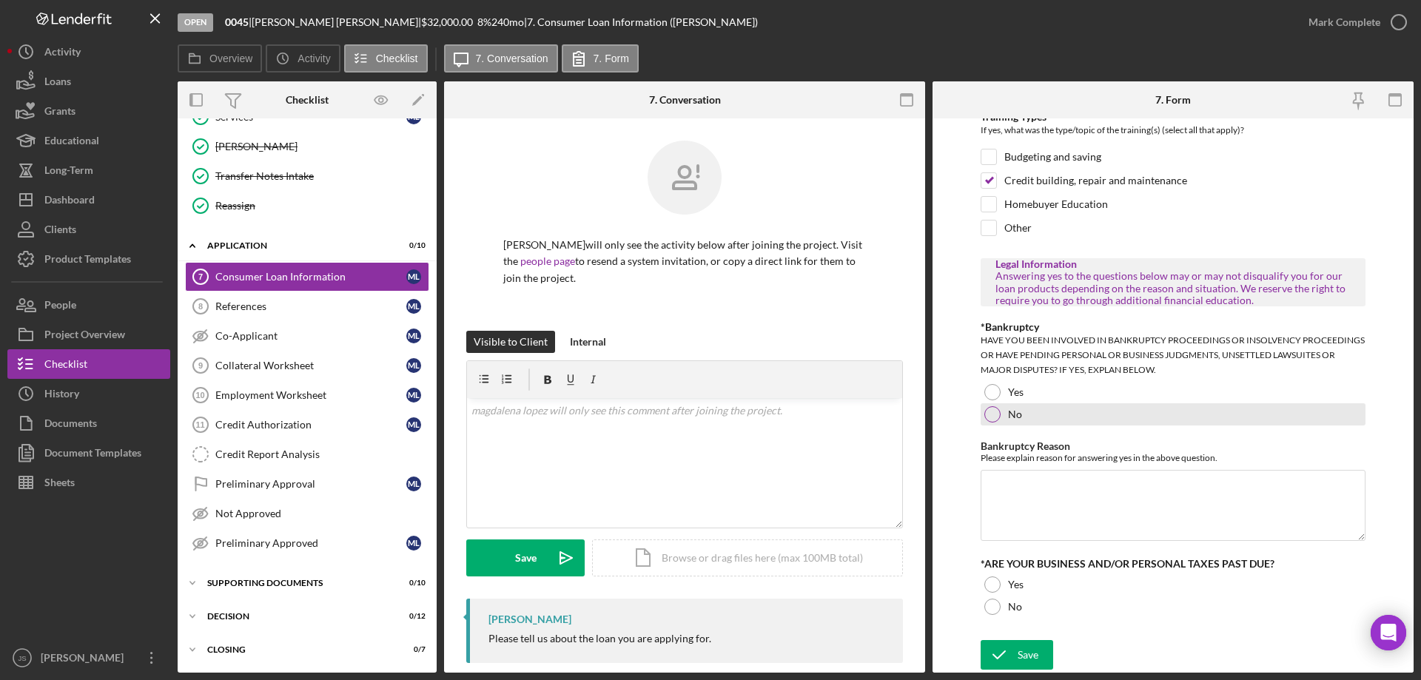
drag, startPoint x: 989, startPoint y: 414, endPoint x: 1039, endPoint y: 423, distance: 51.1
click at [990, 415] on div at bounding box center [993, 414] width 16 height 16
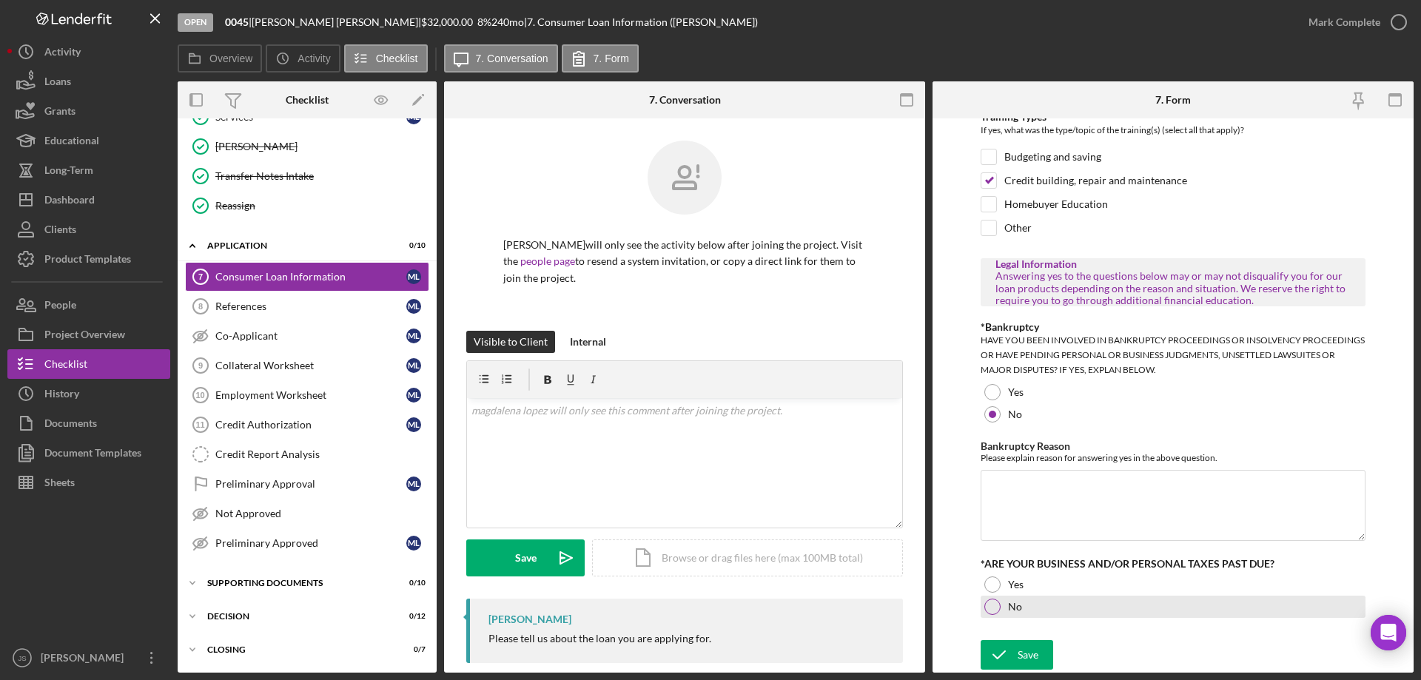
click at [987, 602] on div at bounding box center [993, 607] width 16 height 16
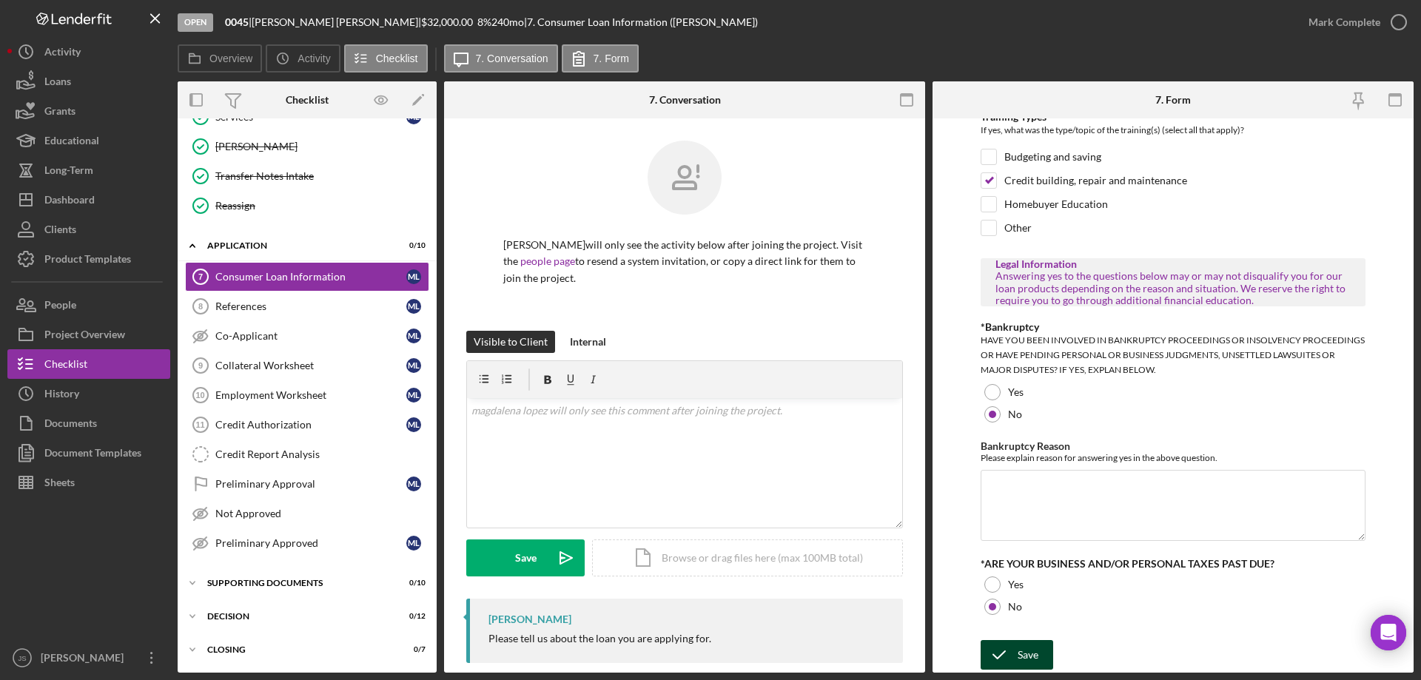
click at [1028, 657] on div "Save" at bounding box center [1028, 655] width 21 height 30
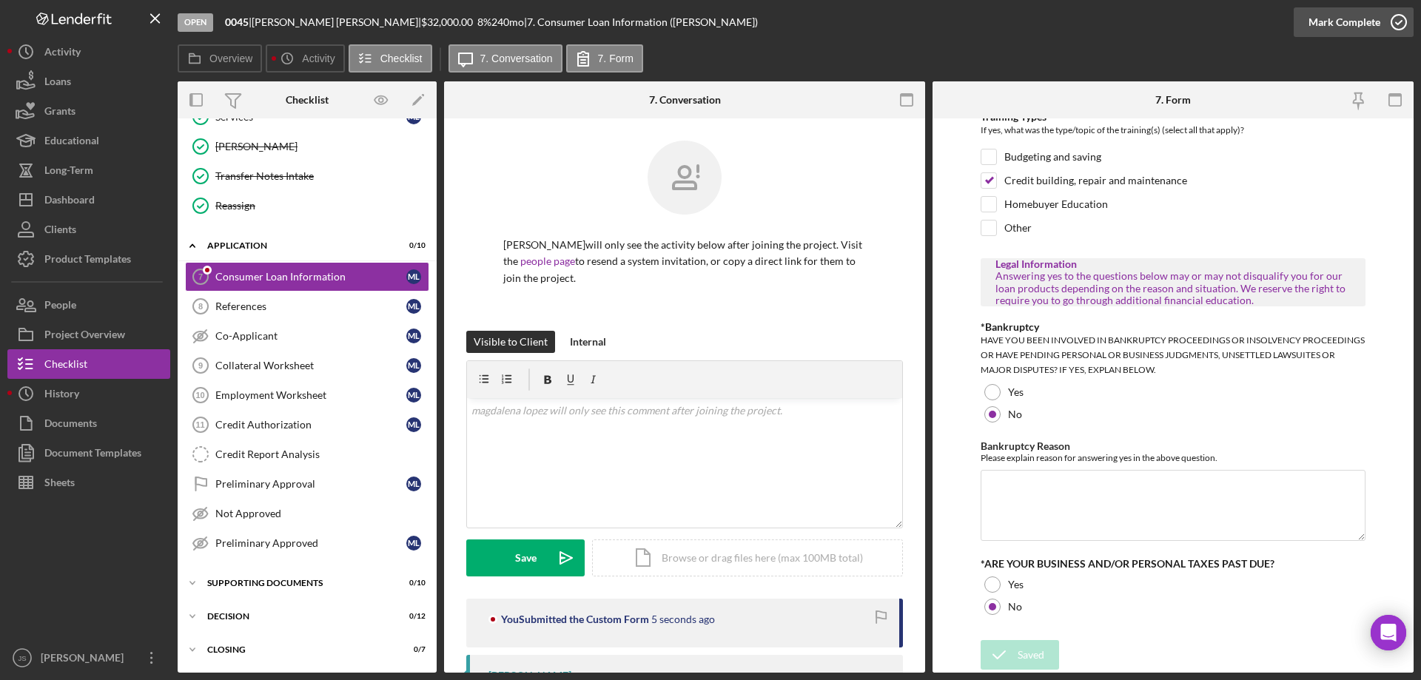
click at [1402, 22] on icon "button" at bounding box center [1399, 22] width 37 height 37
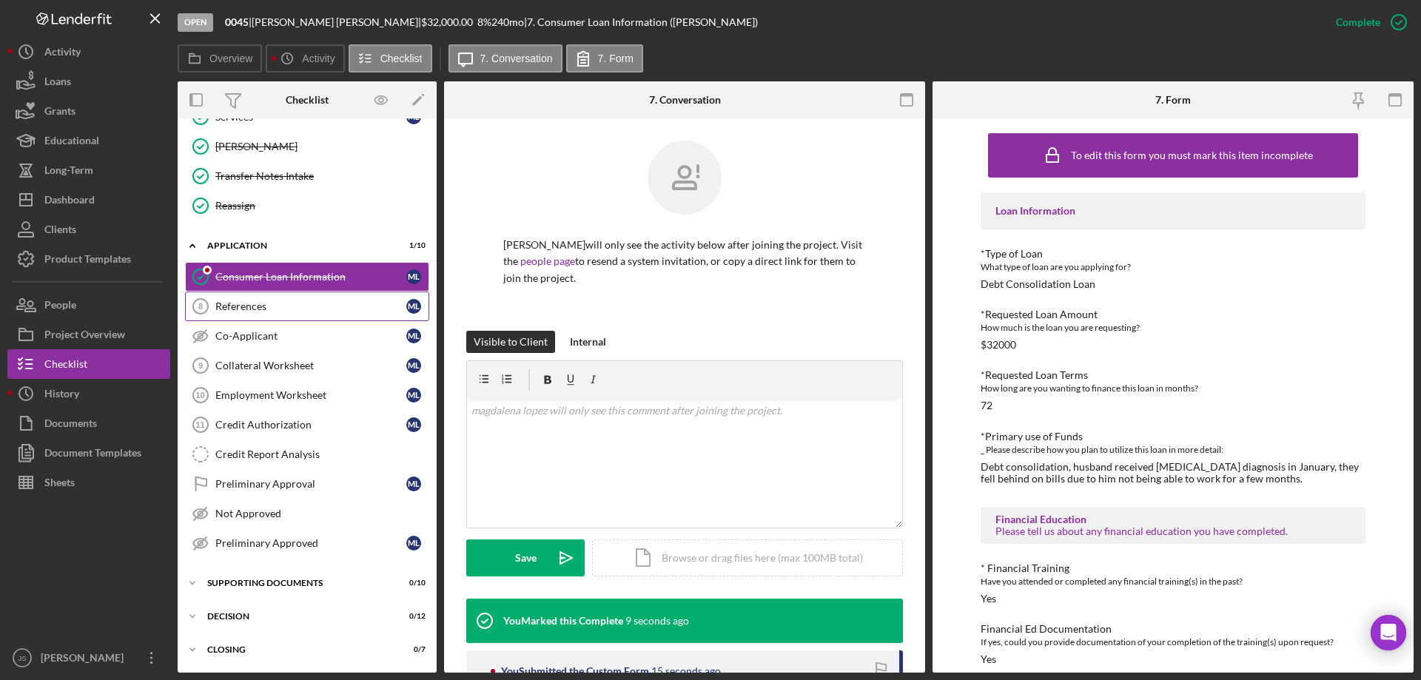
click at [284, 306] on div "References" at bounding box center [310, 307] width 191 height 12
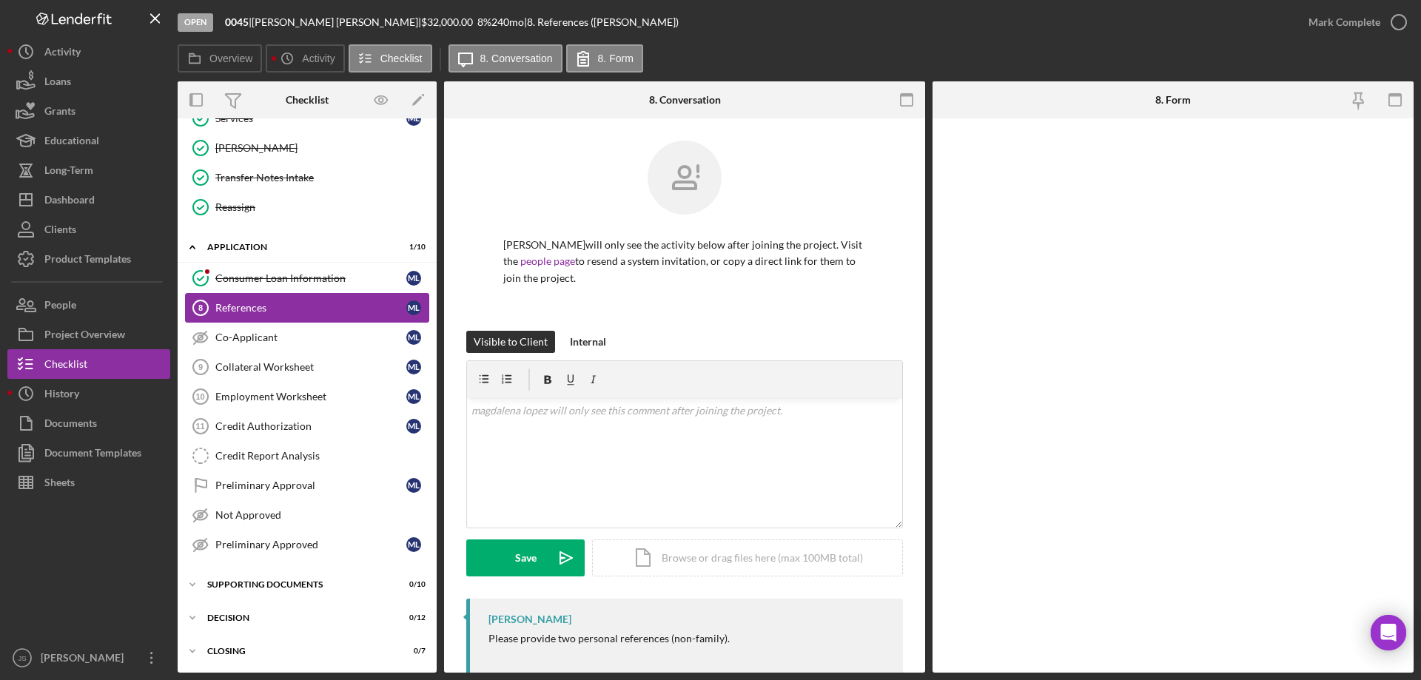
scroll to position [202, 0]
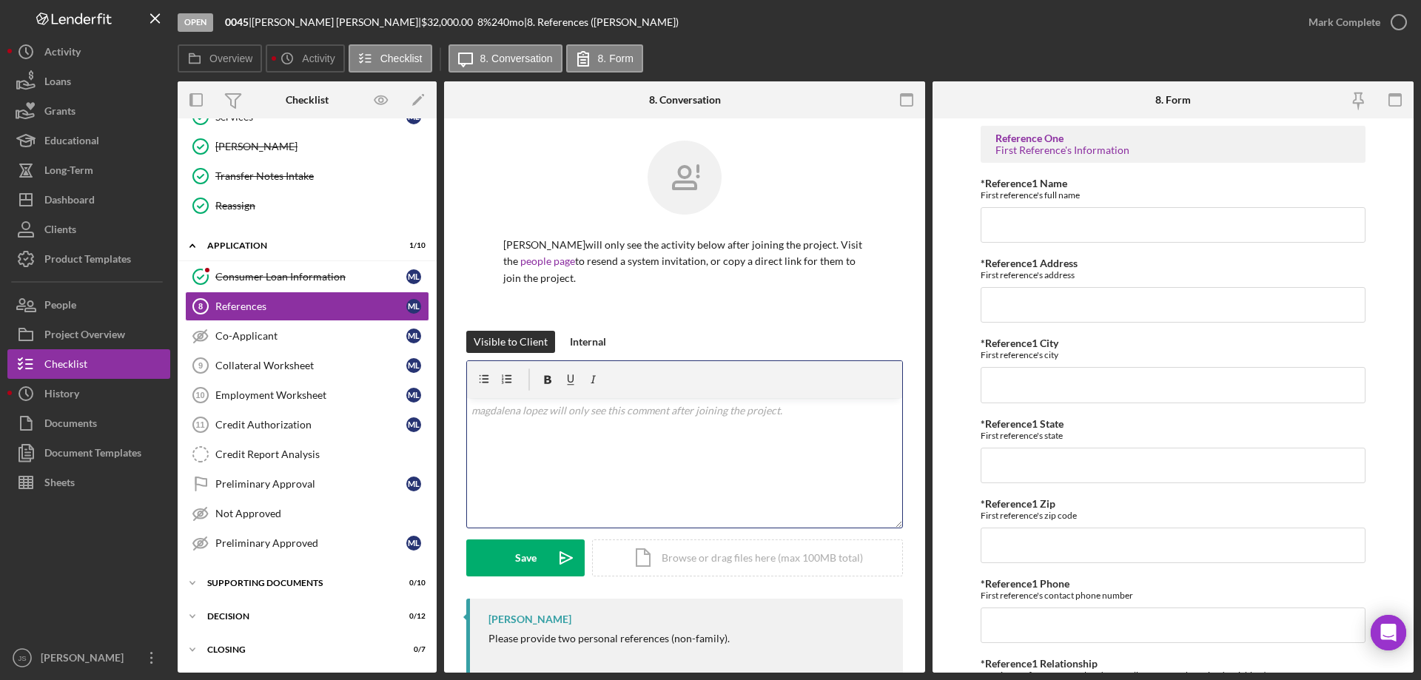
drag, startPoint x: 517, startPoint y: 442, endPoint x: 548, endPoint y: 441, distance: 31.1
click at [517, 442] on div "v Color teal Color pink Remove color Add row above Add row below Add column bef…" at bounding box center [684, 463] width 435 height 130
click at [301, 367] on div "Collateral Worksheet" at bounding box center [310, 366] width 191 height 12
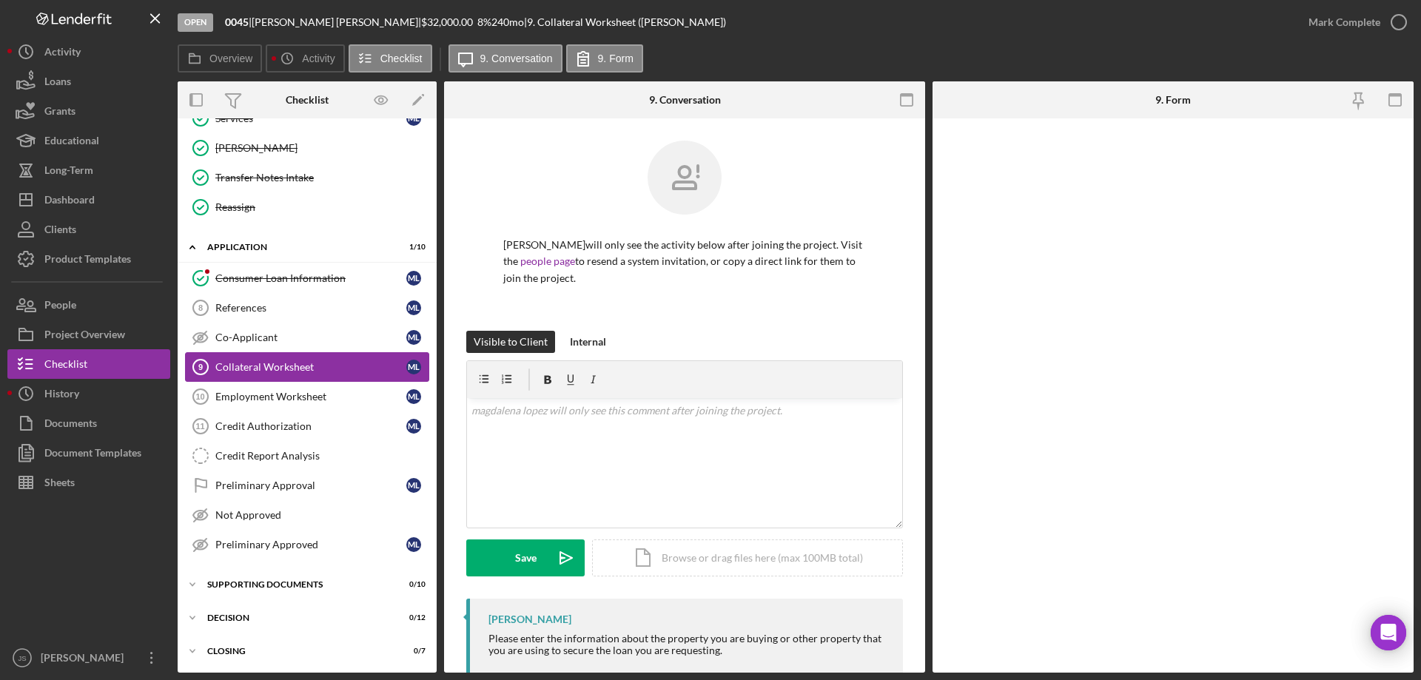
scroll to position [202, 0]
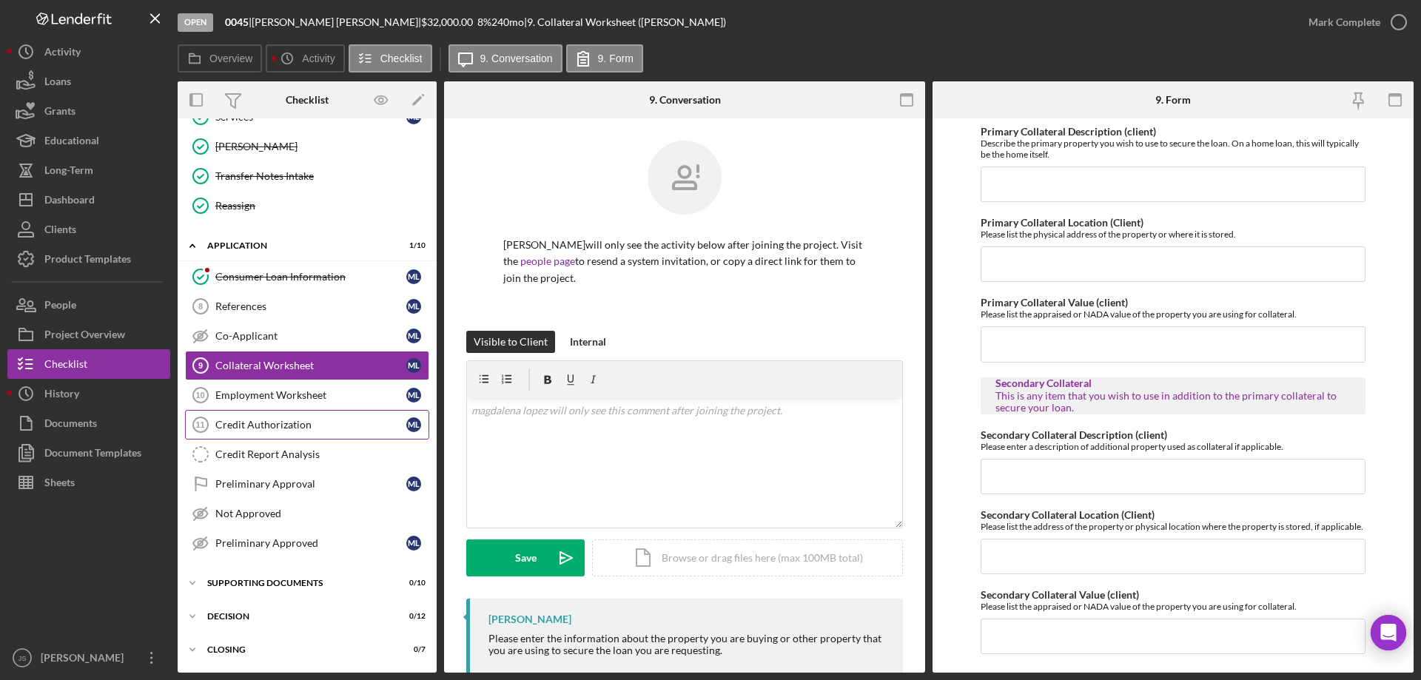
click at [295, 424] on div "Credit Authorization" at bounding box center [310, 425] width 191 height 12
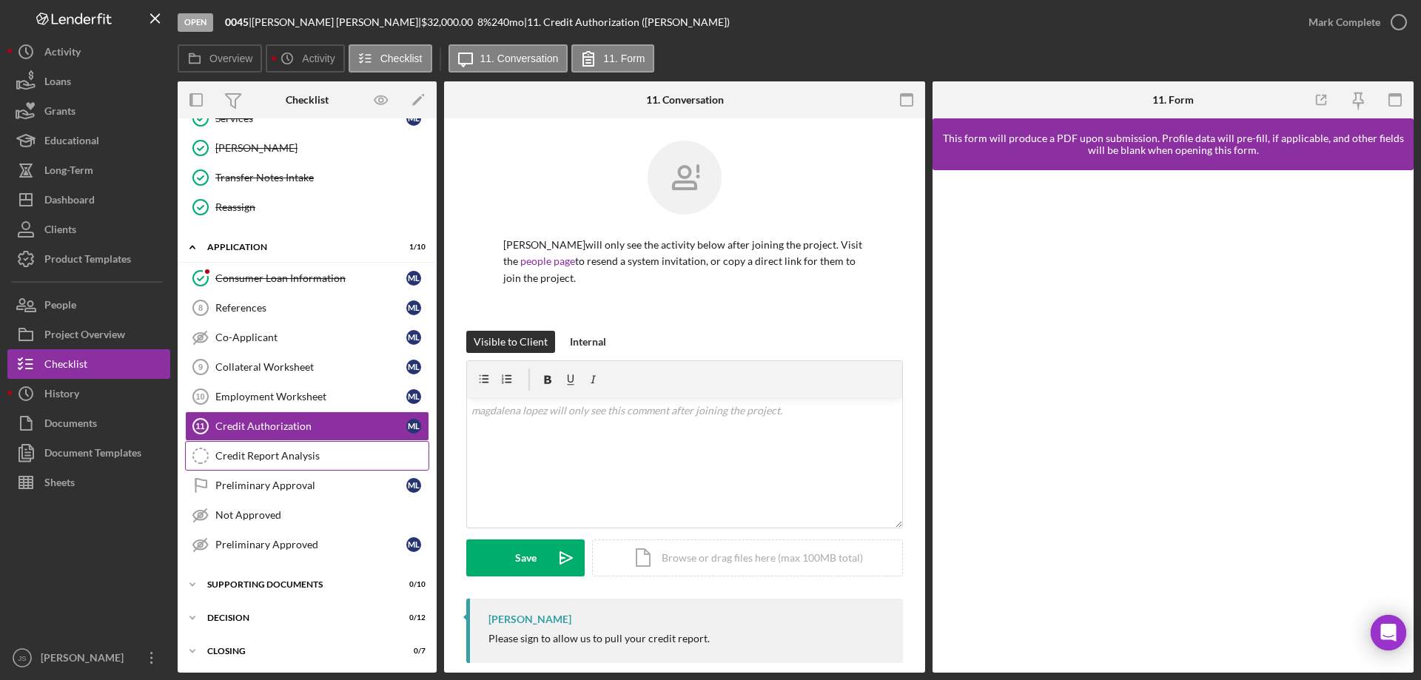
scroll to position [202, 0]
click at [292, 455] on div "Credit Report Analysis" at bounding box center [321, 455] width 213 height 12
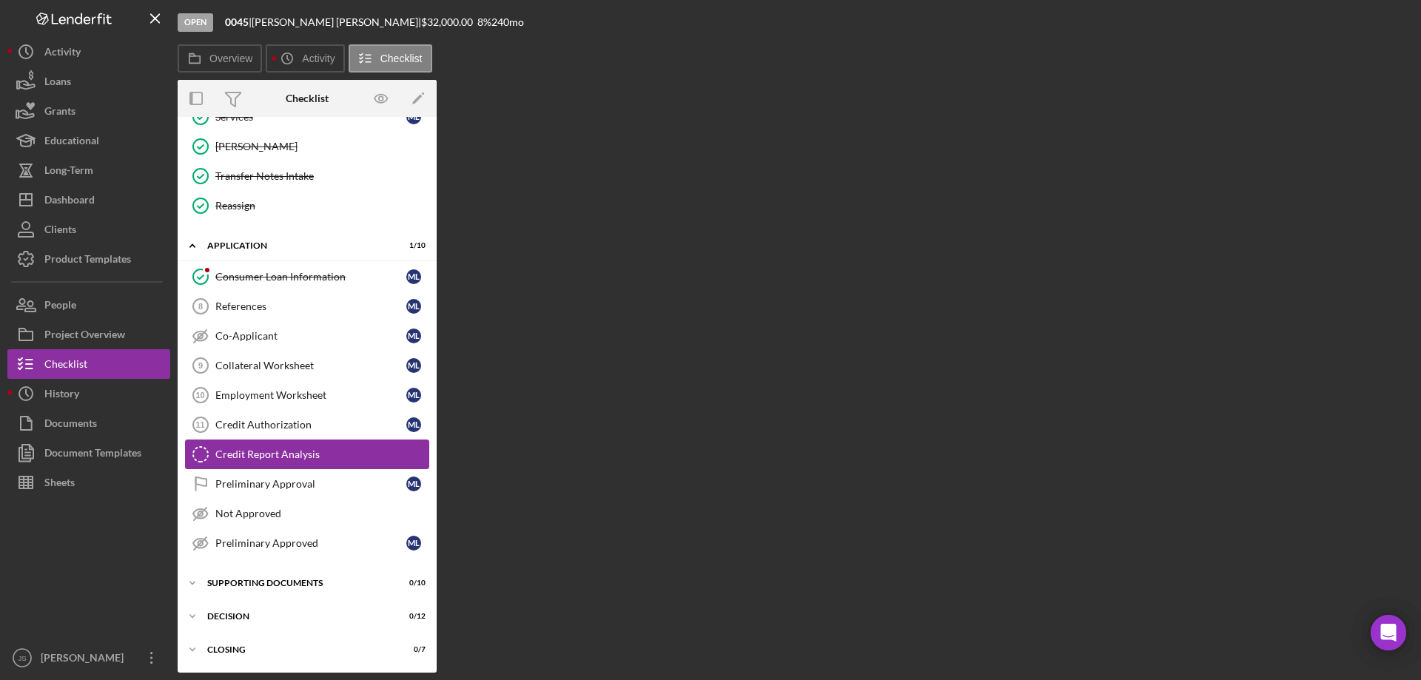
scroll to position [202, 0]
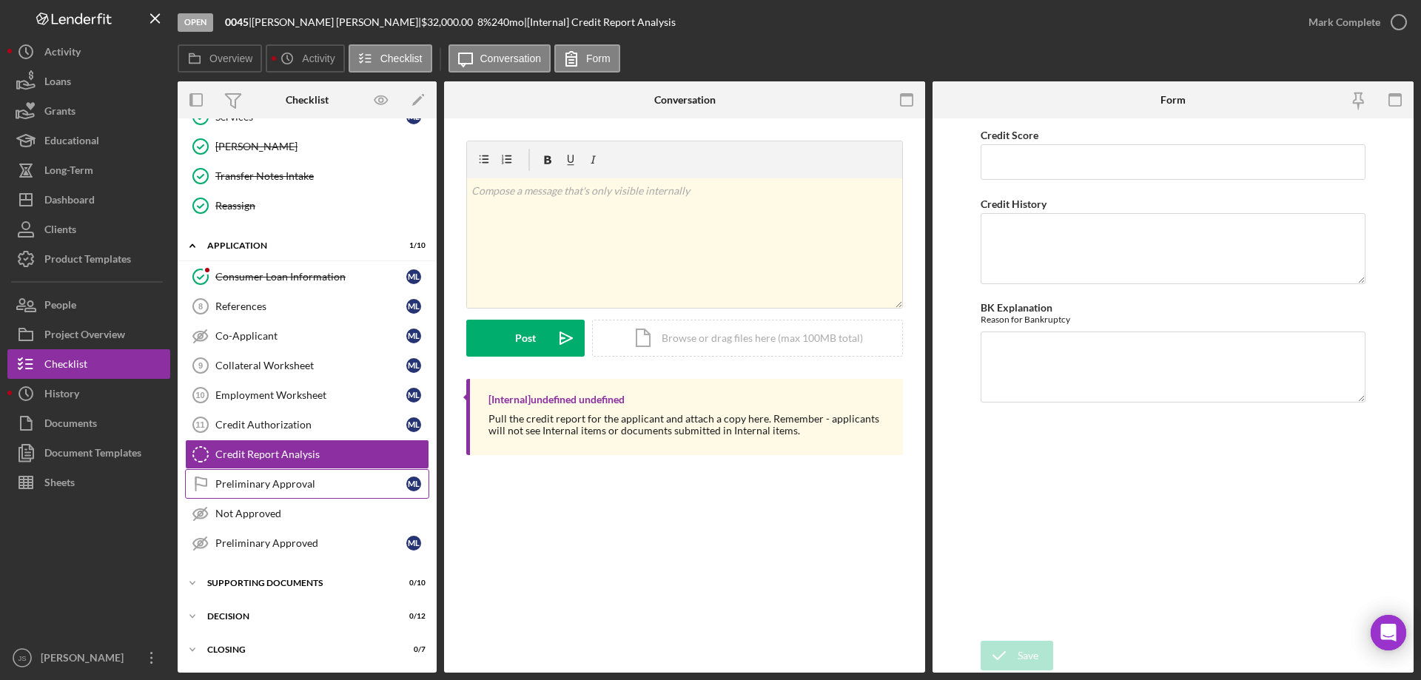
click at [320, 487] on div "Preliminary Approval" at bounding box center [310, 484] width 191 height 12
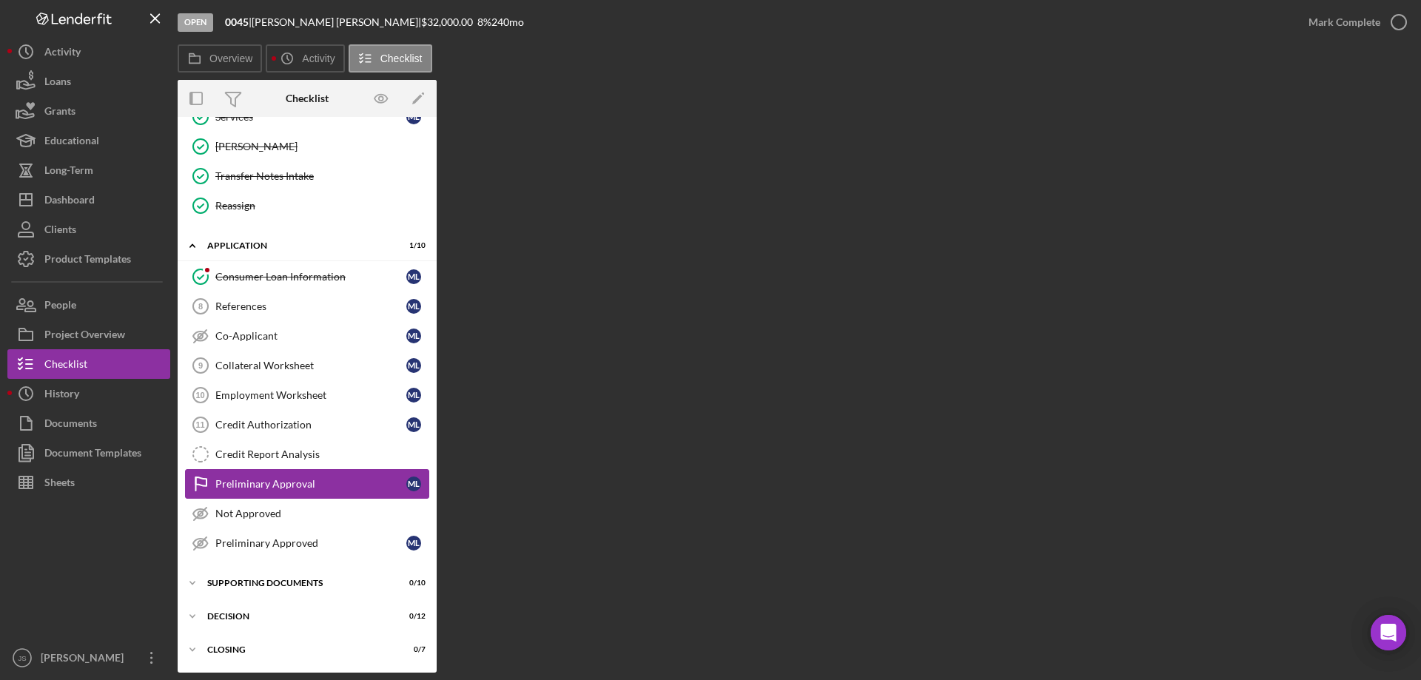
scroll to position [202, 0]
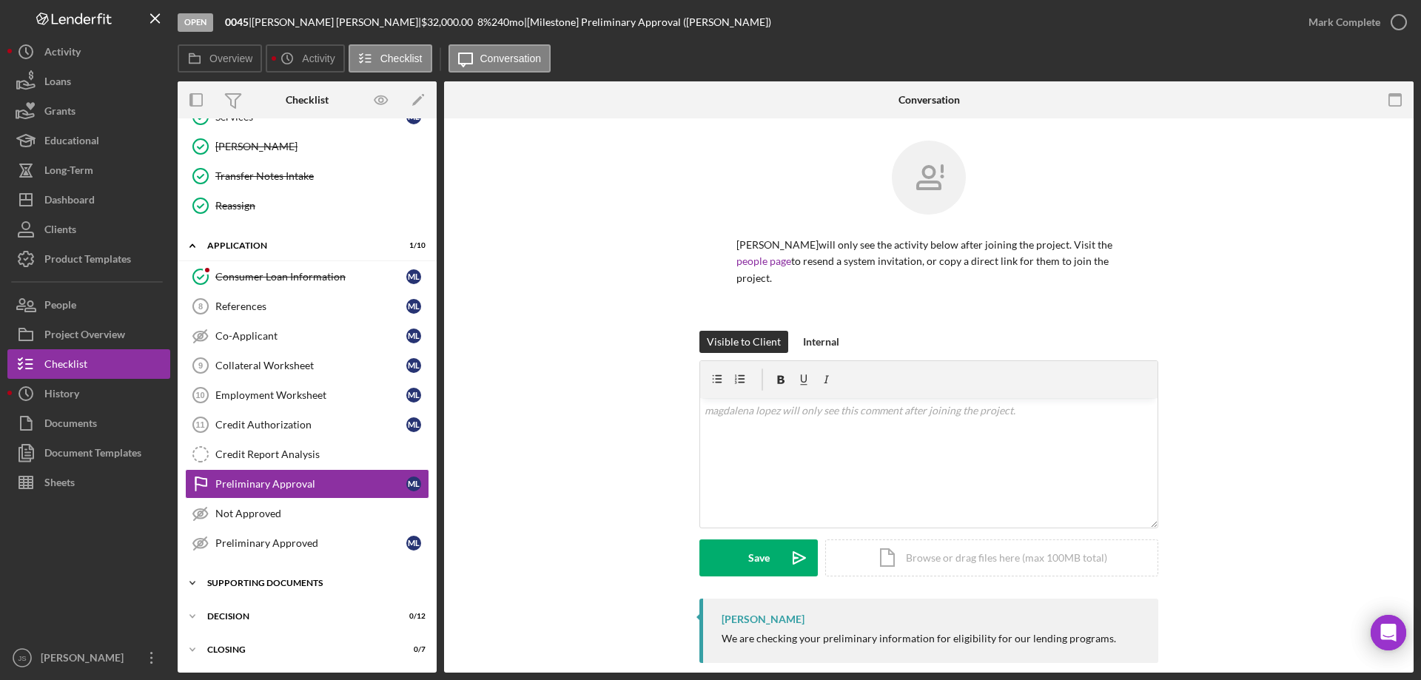
click at [195, 579] on icon "Icon/Expander" at bounding box center [193, 584] width 30 height 30
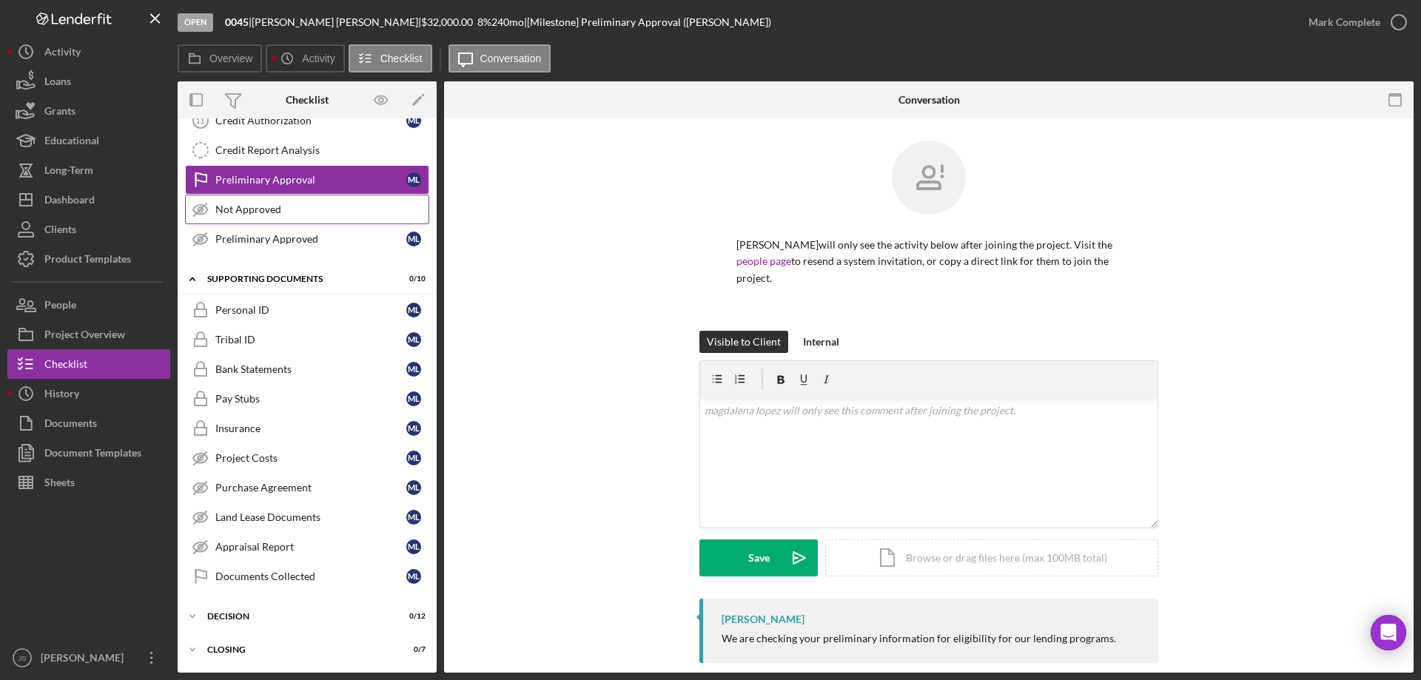
scroll to position [62, 0]
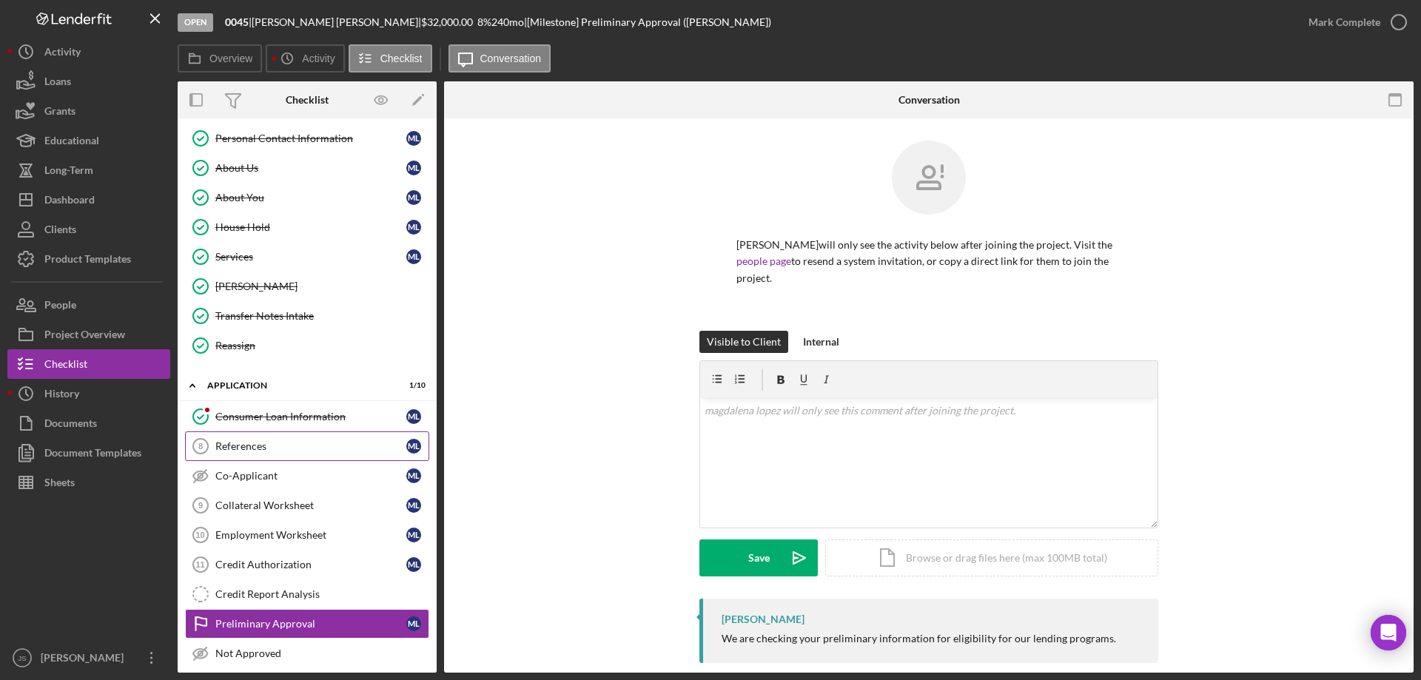
click at [291, 447] on div "References" at bounding box center [310, 446] width 191 height 12
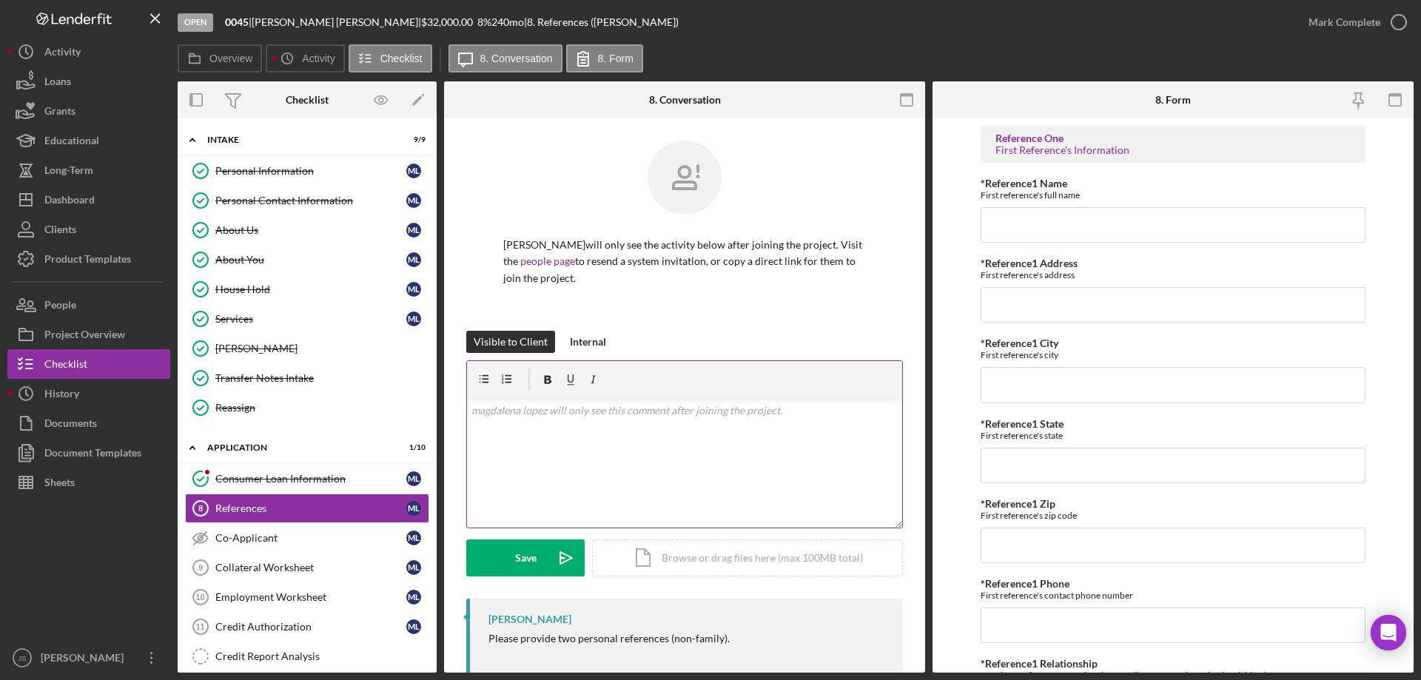
click at [531, 425] on div "v Color teal Color pink Remove color Add row above Add row below Add column bef…" at bounding box center [684, 463] width 435 height 130
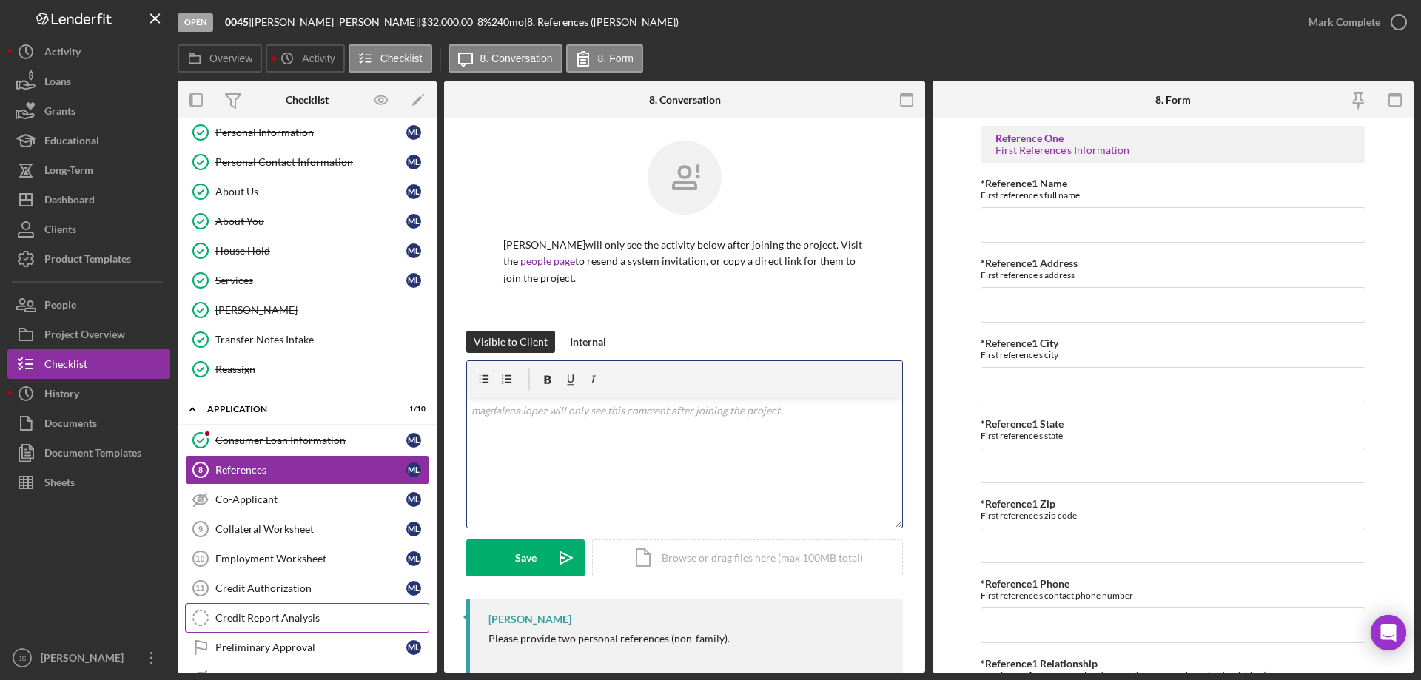
scroll to position [74, 0]
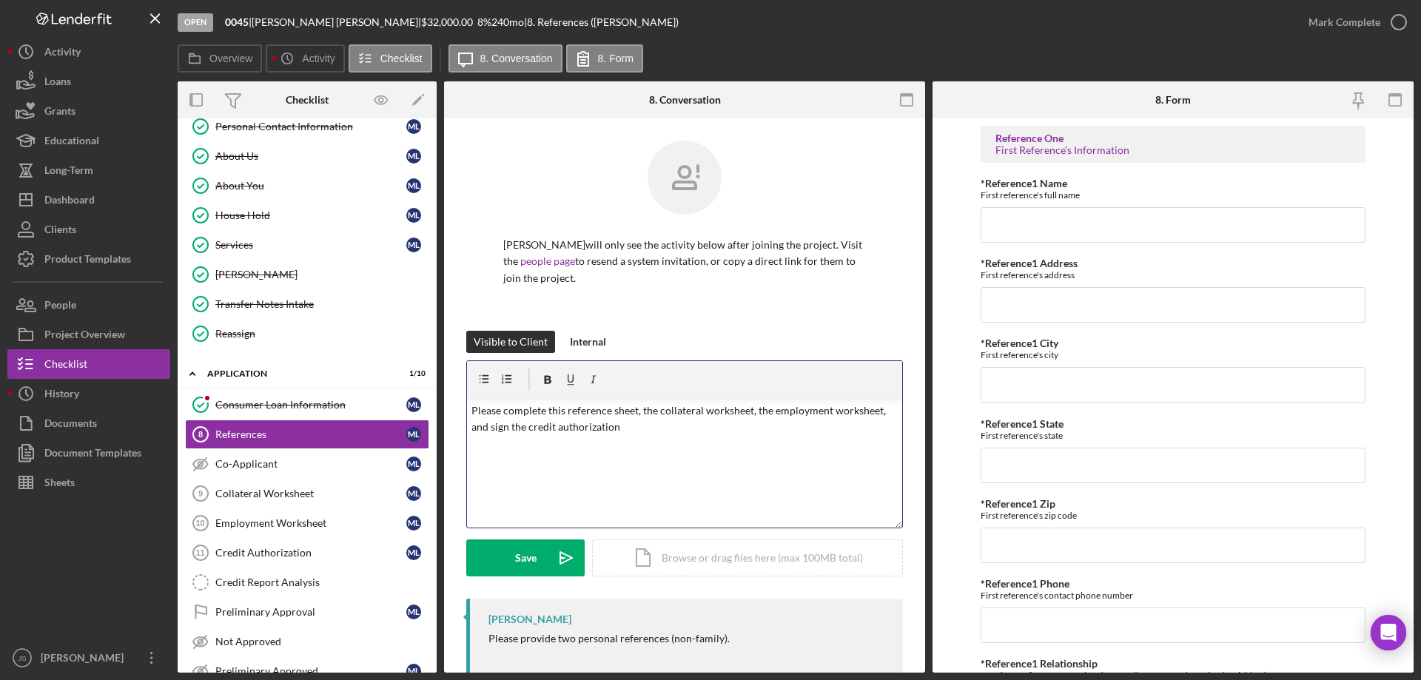
drag, startPoint x: 618, startPoint y: 427, endPoint x: 968, endPoint y: 499, distance: 356.7
click at [621, 427] on p "Please complete this reference sheet, the collateral worksheet, the employment …" at bounding box center [685, 419] width 427 height 33
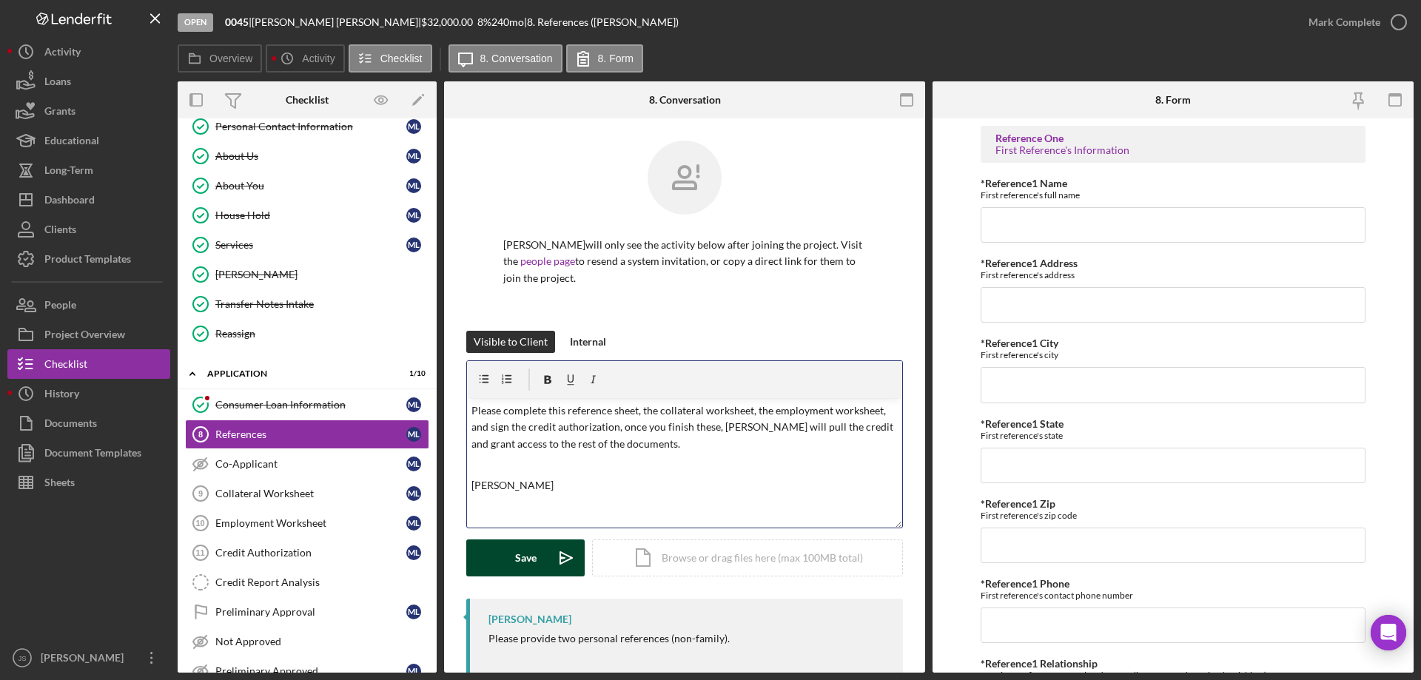
click at [520, 563] on div "Save" at bounding box center [525, 558] width 21 height 37
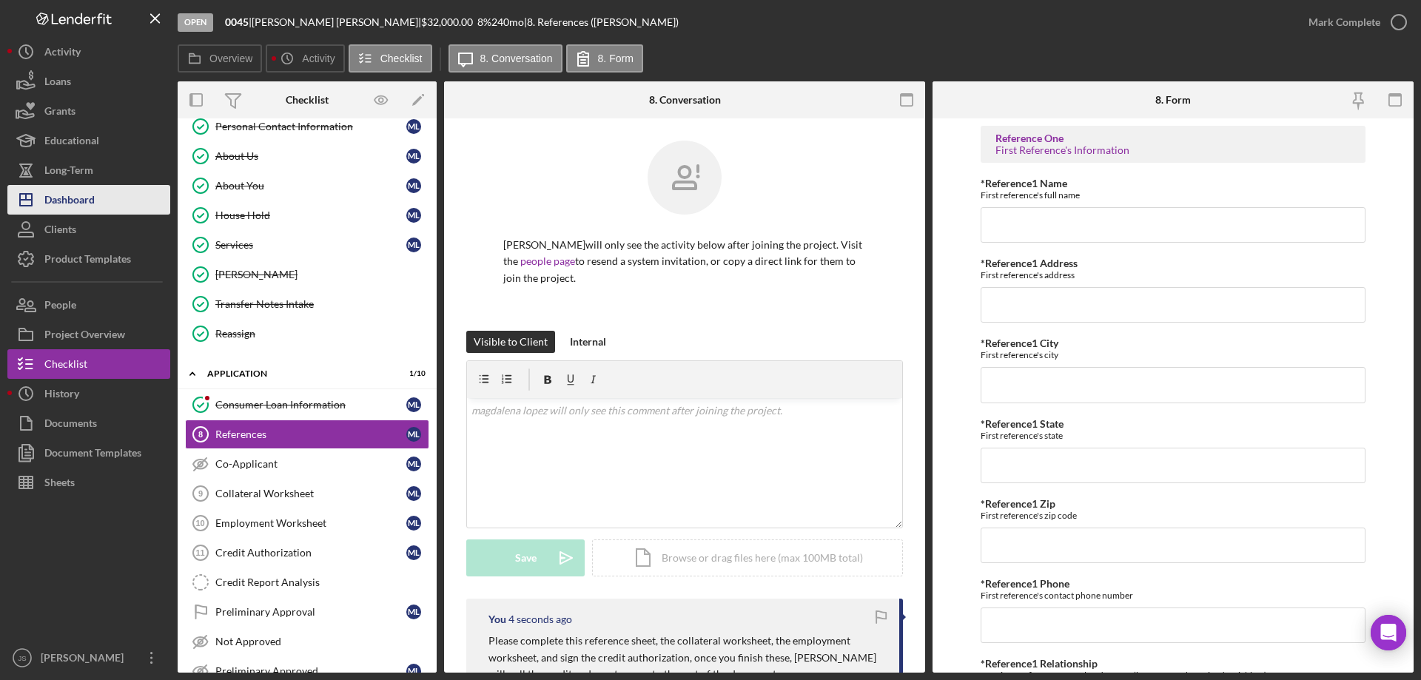
click at [75, 201] on div "Dashboard" at bounding box center [69, 201] width 50 height 33
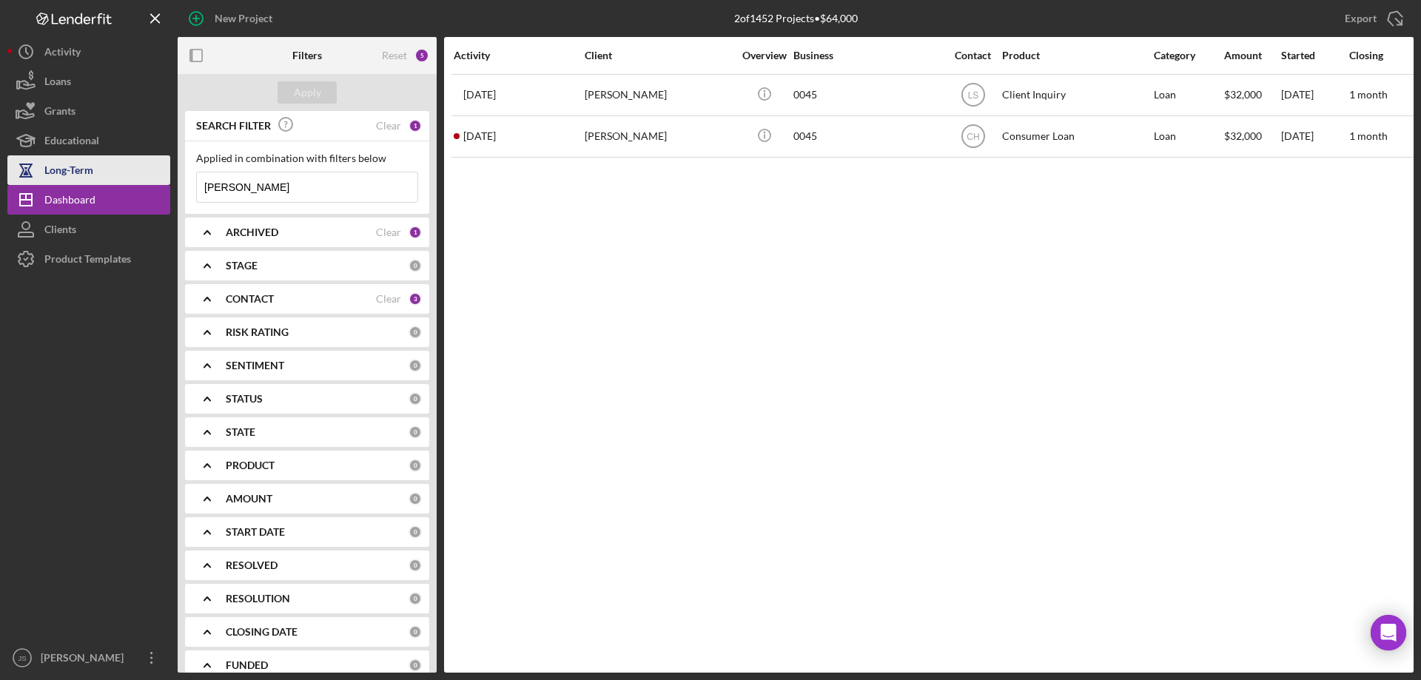
drag, startPoint x: 241, startPoint y: 184, endPoint x: 121, endPoint y: 181, distance: 119.2
click at [121, 182] on div "New Project 2 of 1452 Projects • $64,000 [PERSON_NAME] Export Icon/Export Filte…" at bounding box center [710, 336] width 1407 height 673
click at [315, 93] on div "Apply" at bounding box center [307, 92] width 27 height 22
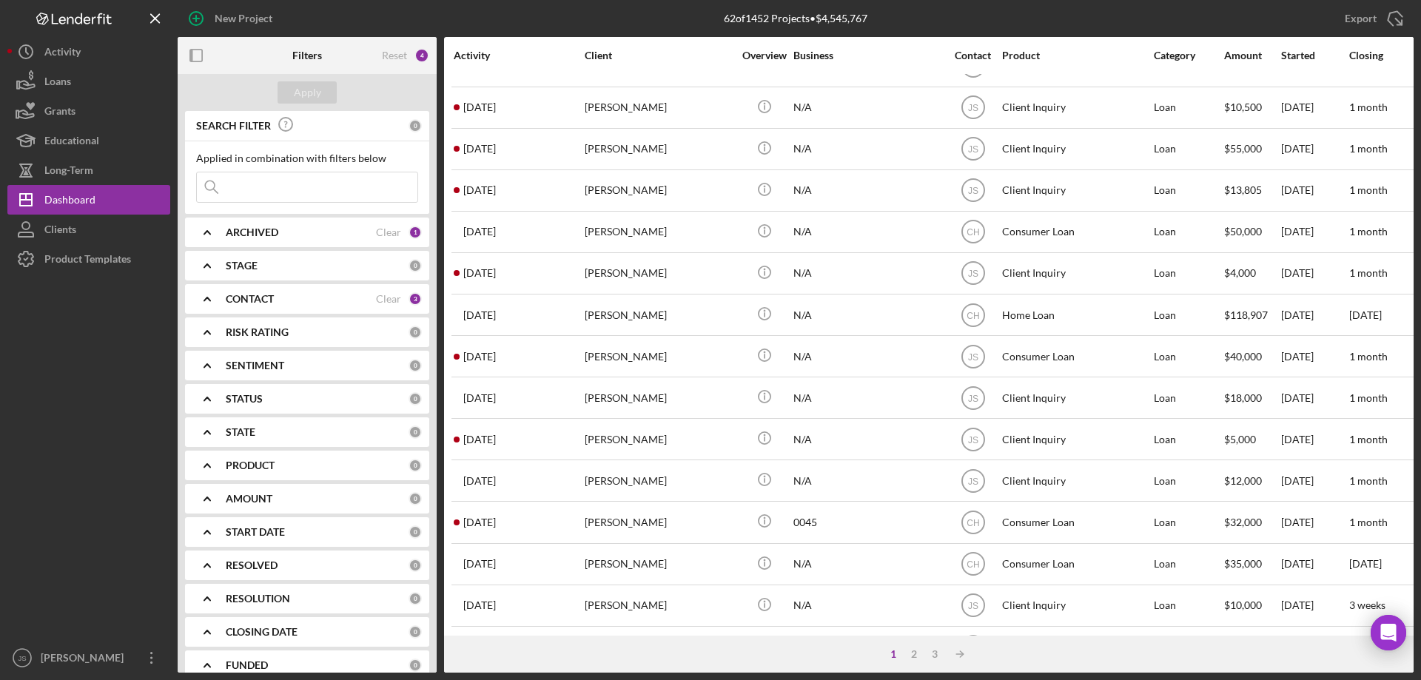
scroll to position [495, 0]
